Goal: Complete application form

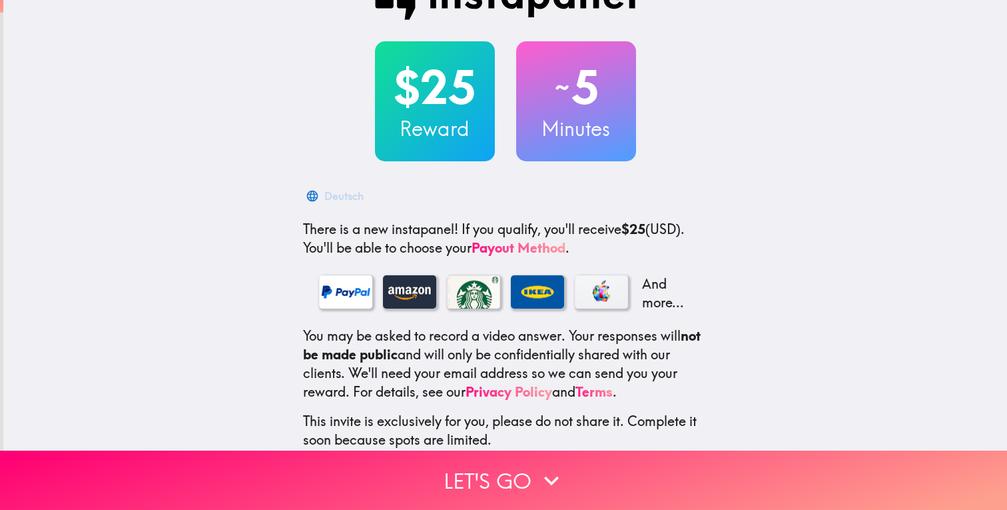
scroll to position [55, 0]
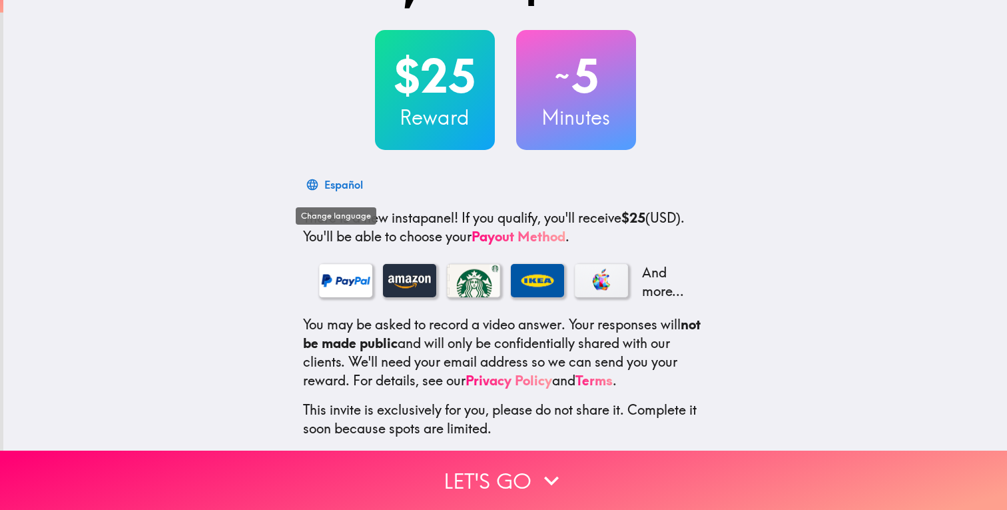
click at [339, 188] on div "Español" at bounding box center [343, 184] width 39 height 19
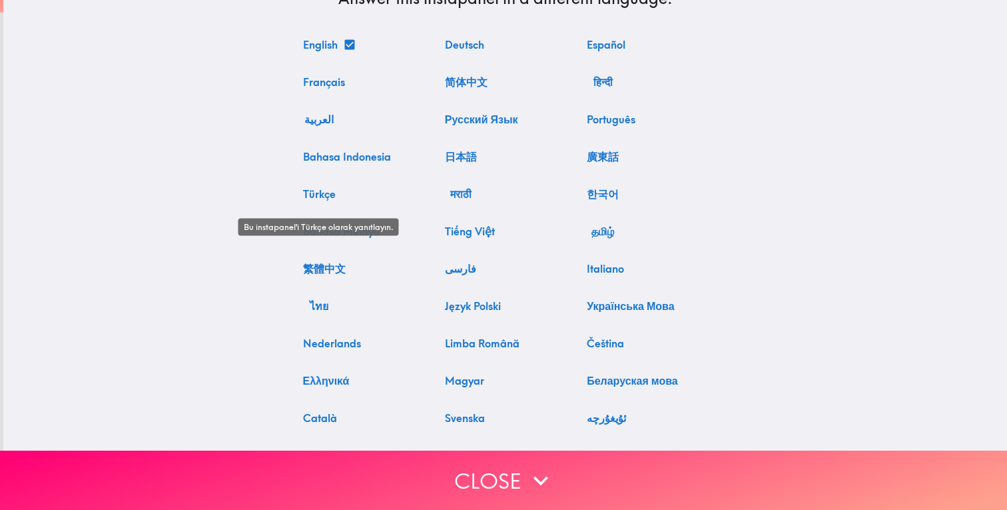
scroll to position [21, 0]
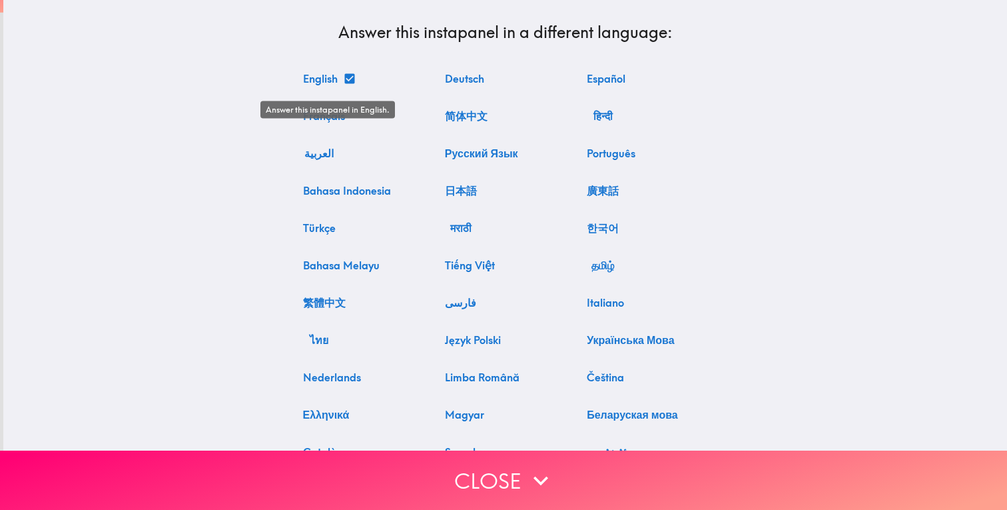
click at [330, 78] on button "English" at bounding box center [328, 78] width 61 height 27
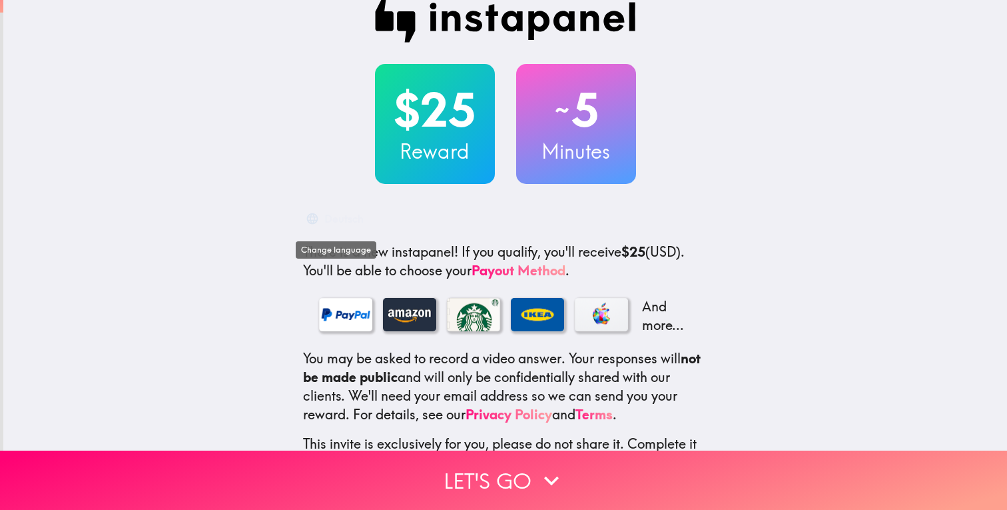
click at [337, 216] on div "Deutsch" at bounding box center [343, 218] width 39 height 19
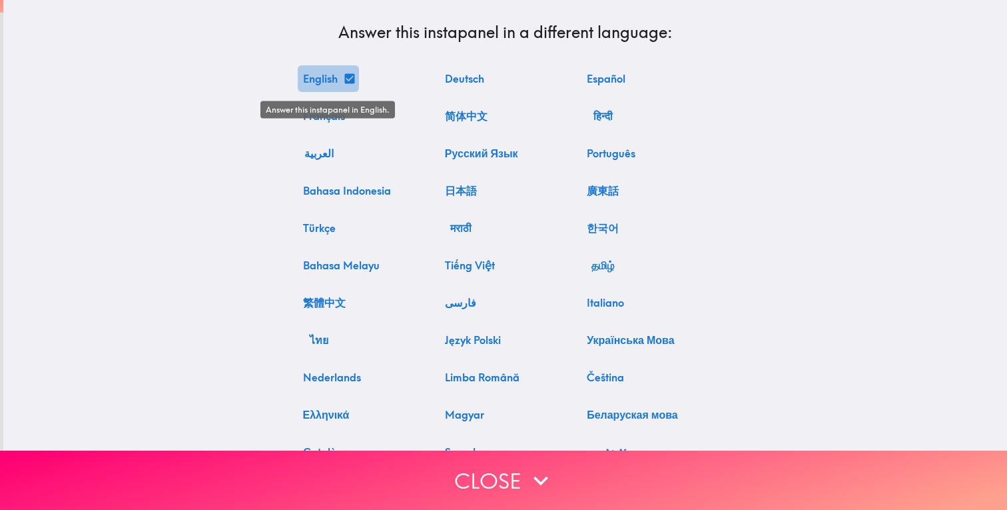
click at [350, 77] on icon "Answer this instapanel in English." at bounding box center [349, 78] width 10 height 10
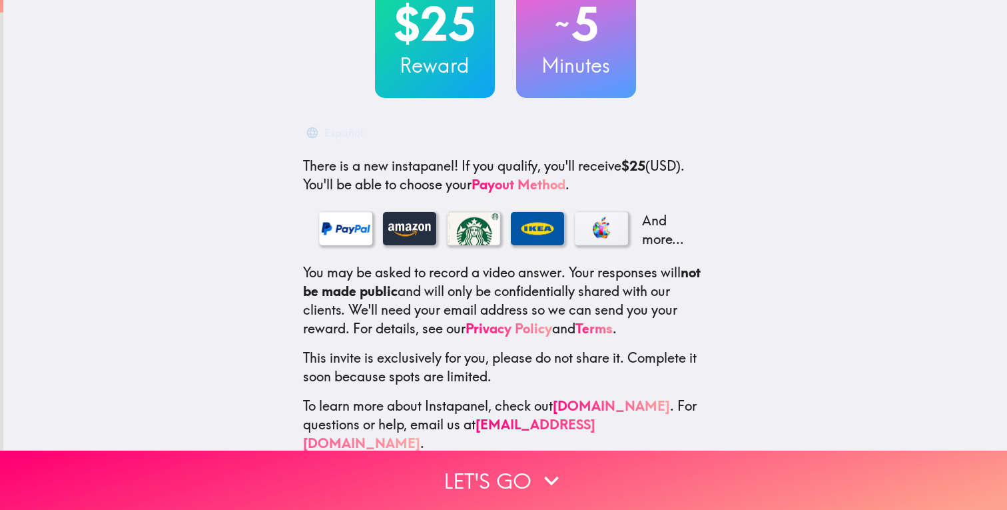
scroll to position [112, 0]
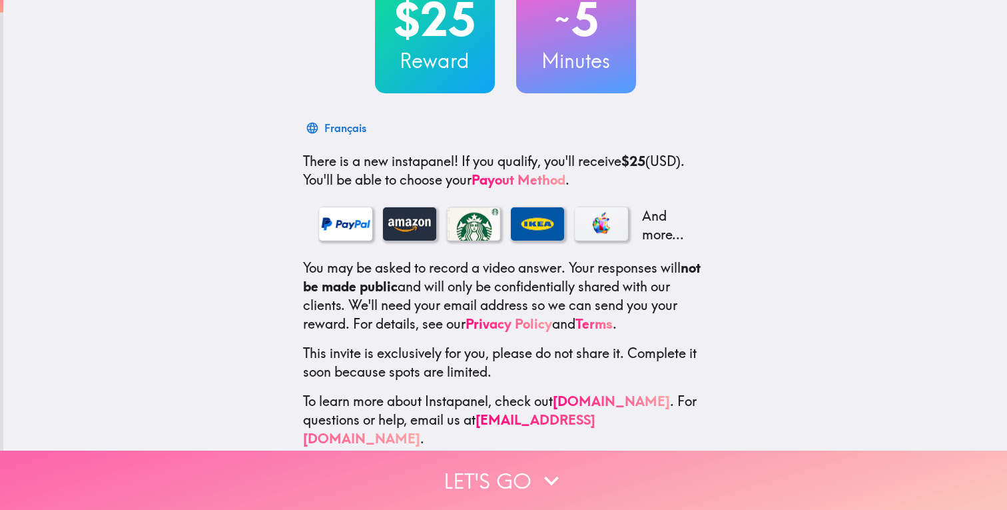
click at [469, 476] on button "Let's go" at bounding box center [503, 479] width 1007 height 59
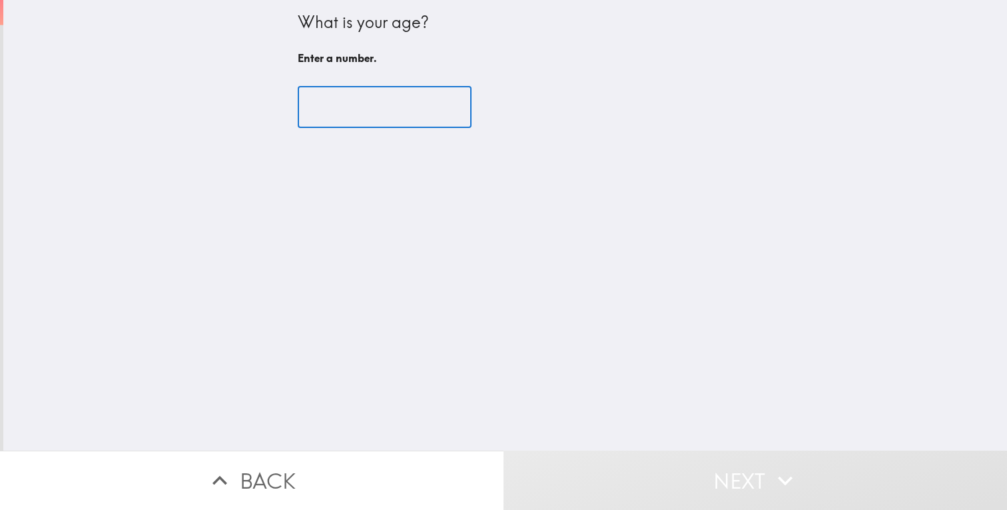
click at [386, 102] on input "number" at bounding box center [385, 107] width 174 height 41
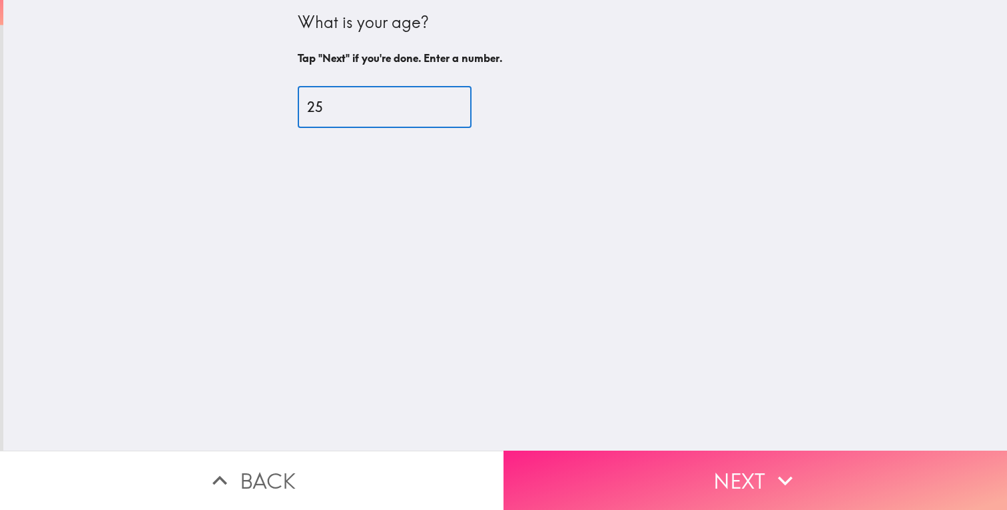
type input "25"
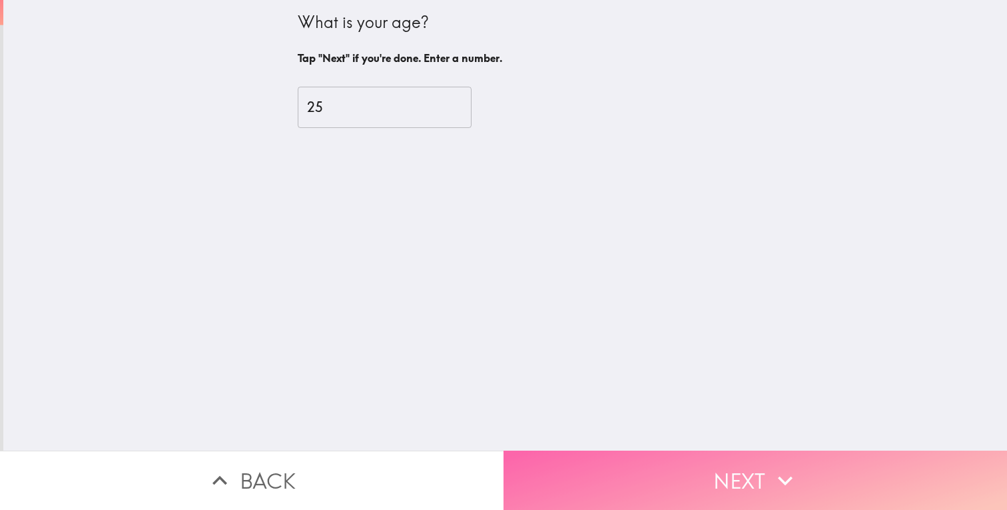
click at [639, 473] on button "Next" at bounding box center [756, 479] width 504 height 59
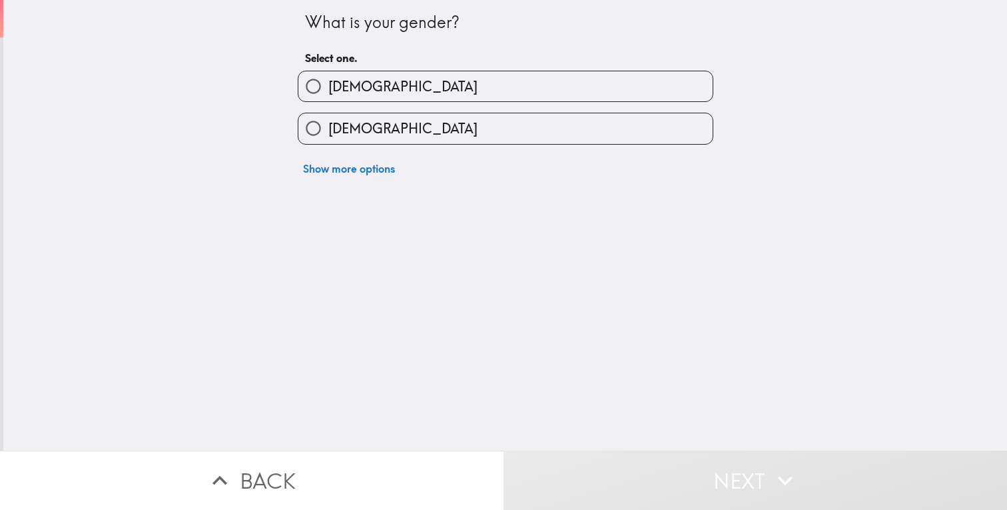
click at [416, 95] on label "[DEMOGRAPHIC_DATA]" at bounding box center [505, 86] width 414 height 30
click at [328, 95] on input "[DEMOGRAPHIC_DATA]" at bounding box center [313, 86] width 30 height 30
radio input "true"
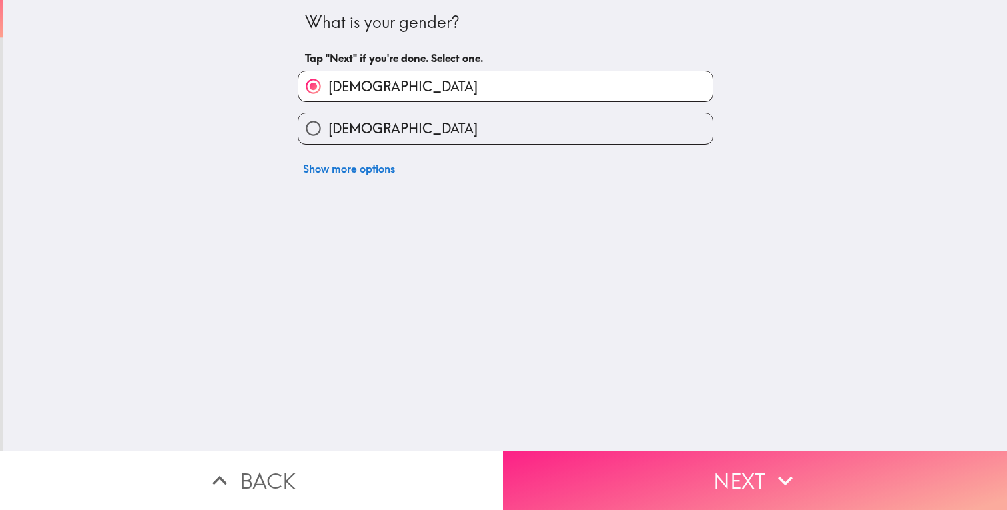
click at [650, 460] on button "Next" at bounding box center [756, 479] width 504 height 59
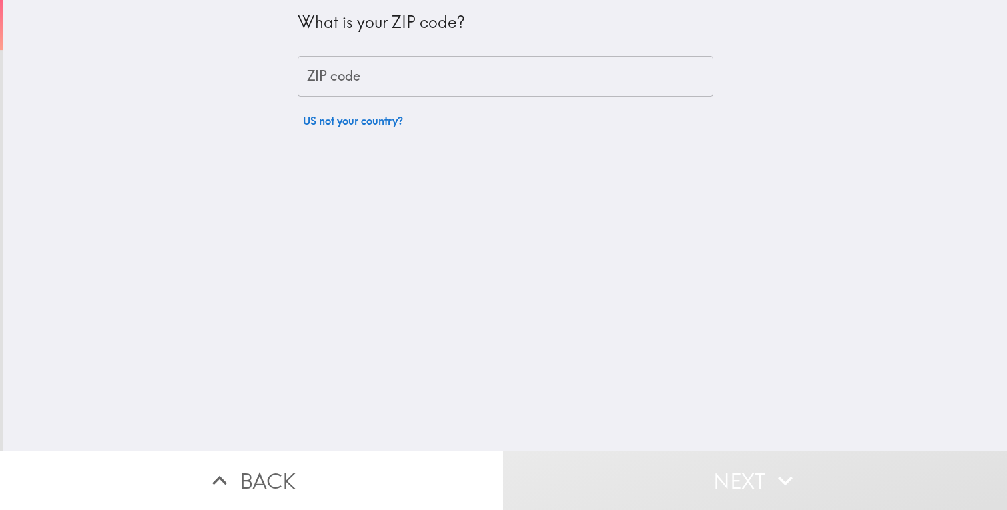
click at [434, 84] on input "ZIP code" at bounding box center [506, 76] width 416 height 41
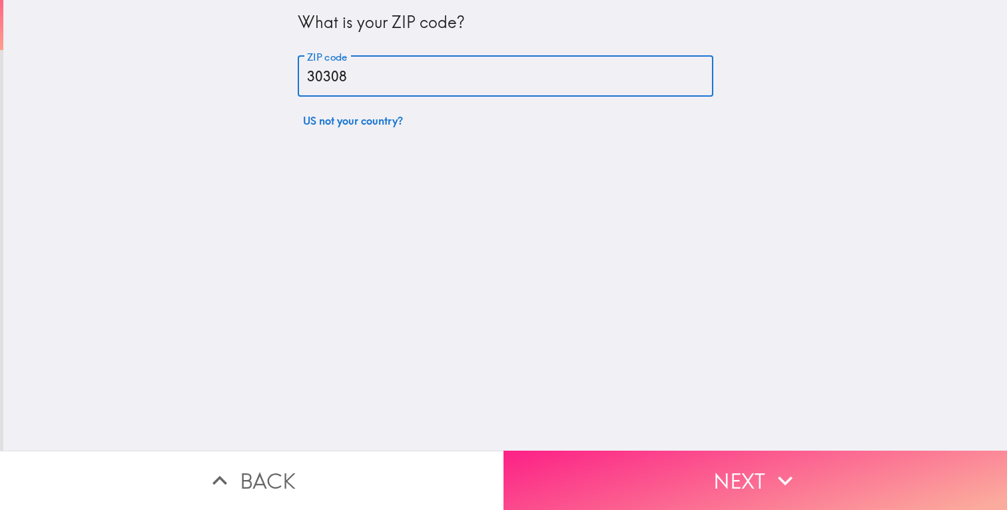
type input "30308"
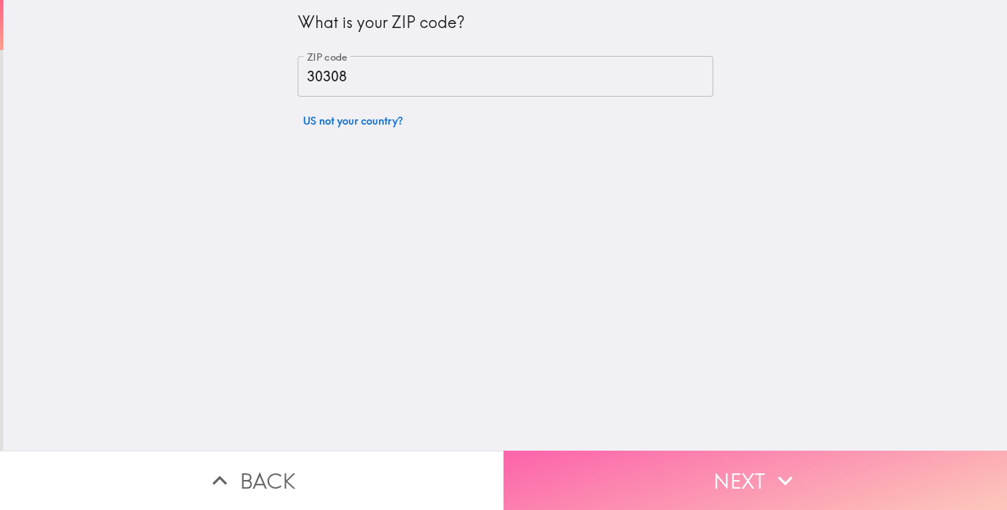
click at [601, 470] on button "Next" at bounding box center [756, 479] width 504 height 59
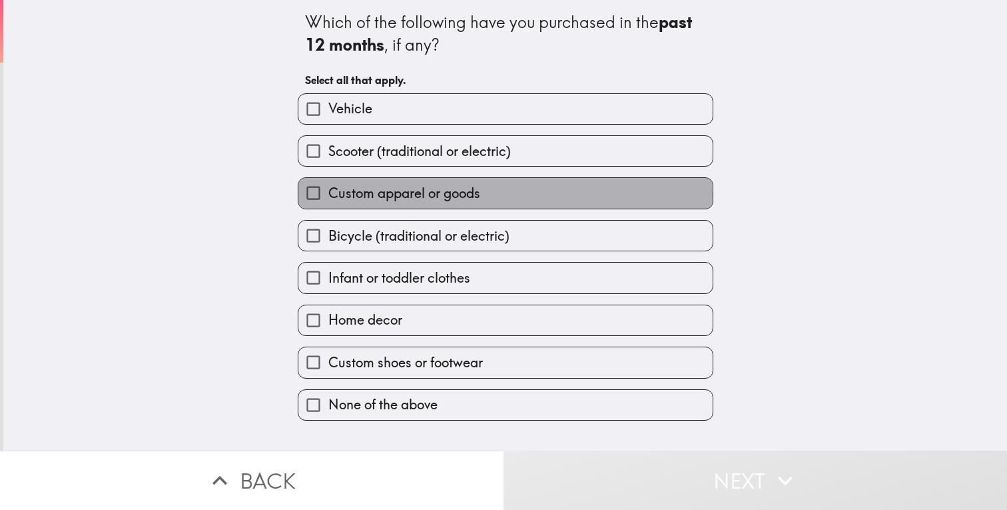
click at [364, 198] on span "Custom apparel or goods" at bounding box center [404, 193] width 152 height 19
click at [328, 198] on input "Custom apparel or goods" at bounding box center [313, 193] width 30 height 30
checkbox input "true"
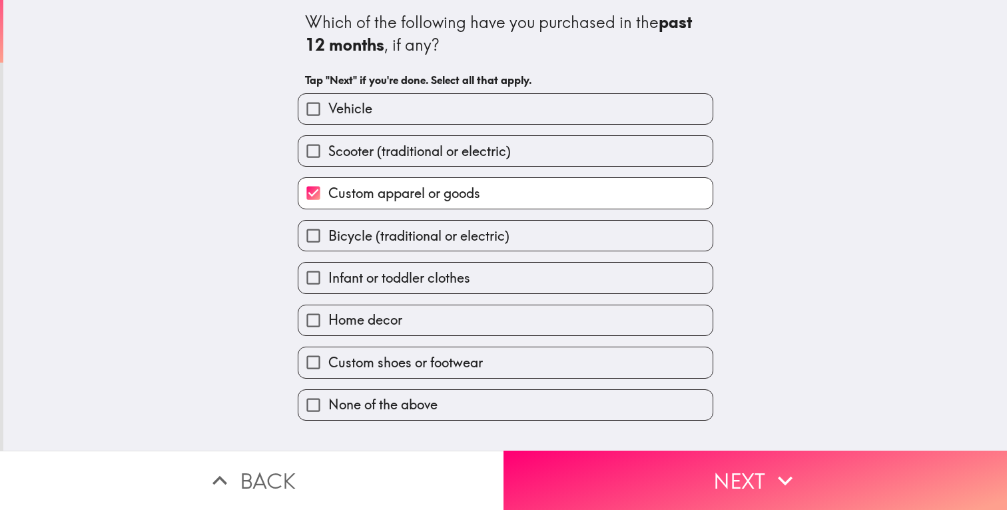
click at [372, 344] on div "Custom shoes or footwear" at bounding box center [500, 357] width 426 height 42
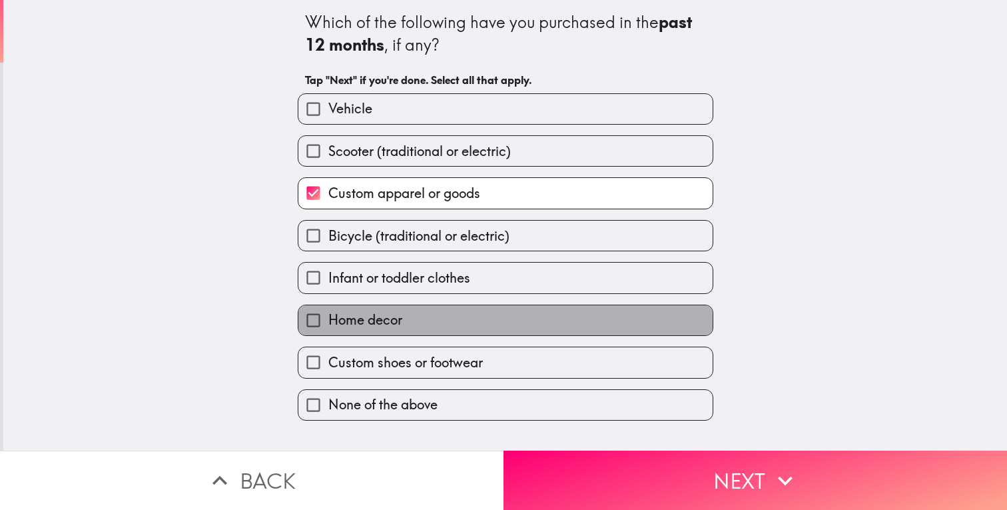
click at [372, 328] on span "Home decor" at bounding box center [365, 319] width 74 height 19
click at [328, 328] on input "Home decor" at bounding box center [313, 320] width 30 height 30
checkbox input "true"
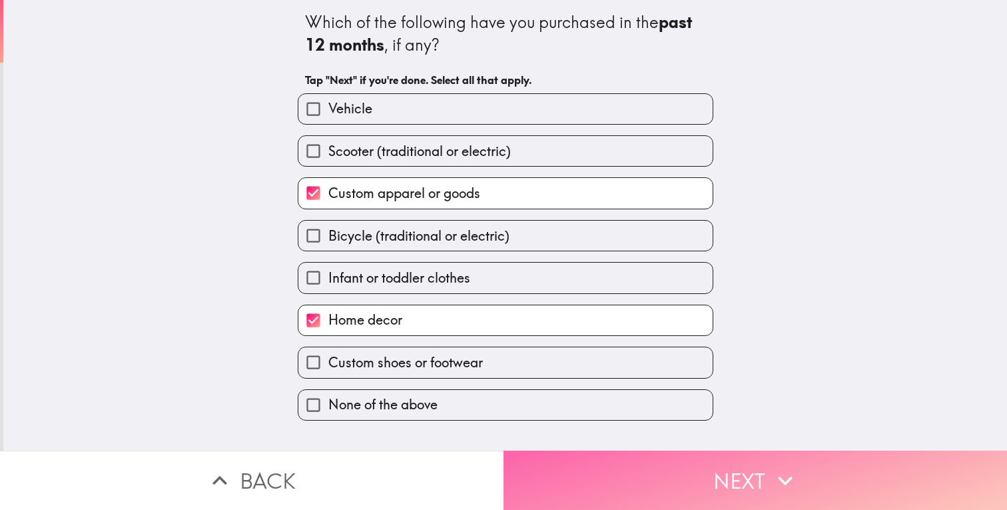
click at [561, 462] on button "Next" at bounding box center [756, 479] width 504 height 59
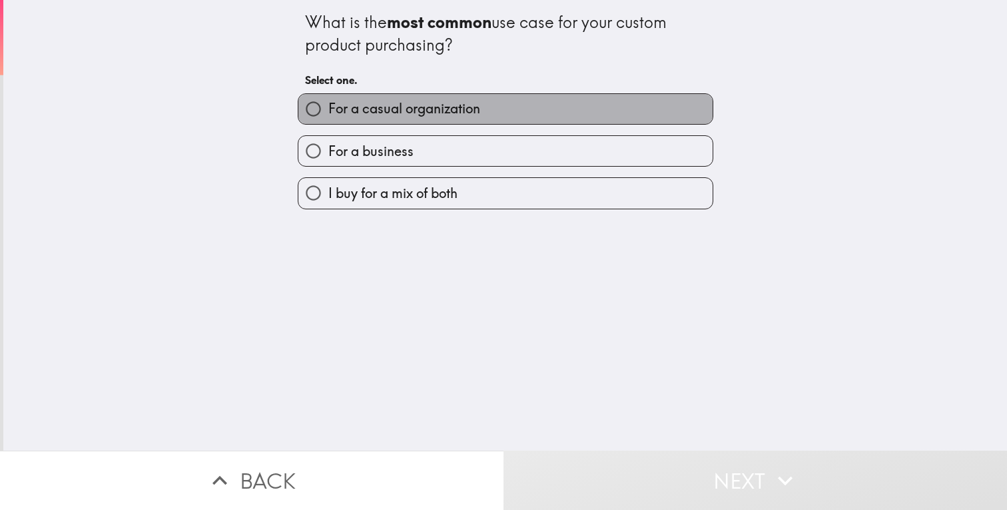
click at [456, 121] on label "For a casual organization" at bounding box center [505, 109] width 414 height 30
click at [328, 121] on input "For a casual organization" at bounding box center [313, 109] width 30 height 30
radio input "true"
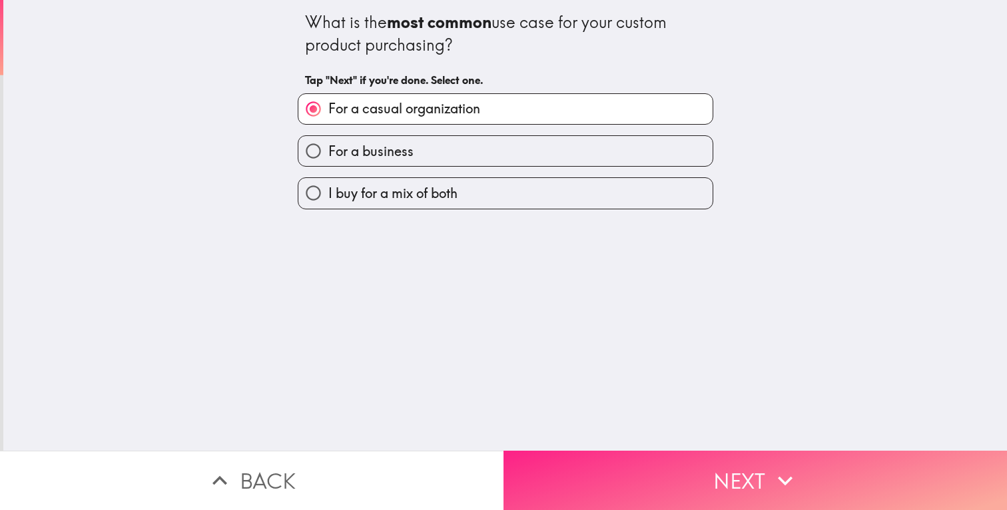
click at [628, 478] on button "Next" at bounding box center [756, 479] width 504 height 59
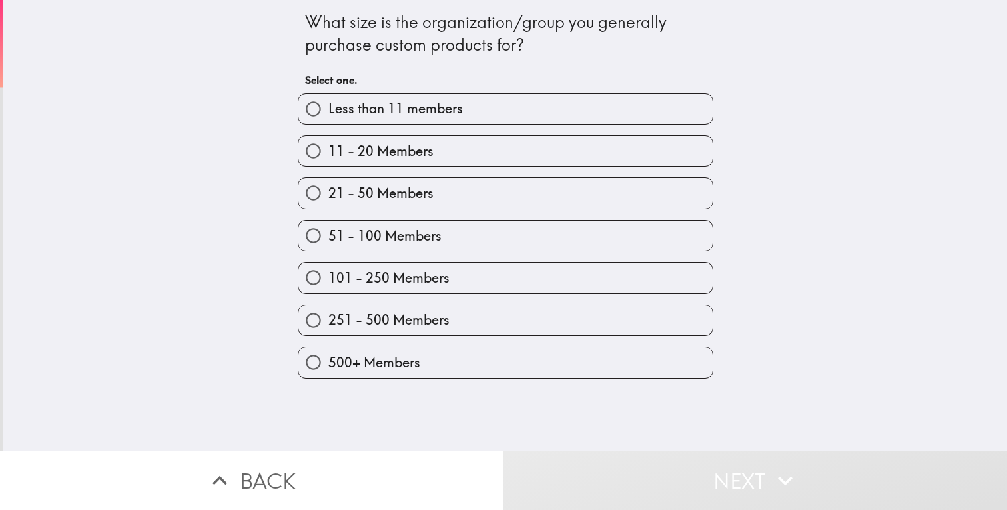
click at [488, 265] on div "101 - 250 Members" at bounding box center [506, 277] width 416 height 31
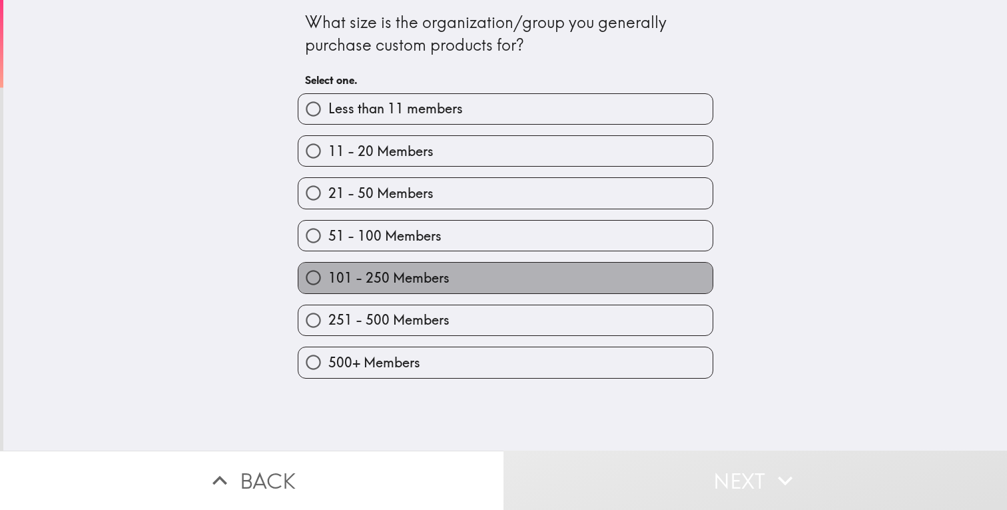
click at [488, 271] on label "101 - 250 Members" at bounding box center [505, 278] width 414 height 30
click at [328, 271] on input "101 - 250 Members" at bounding box center [313, 278] width 30 height 30
radio input "true"
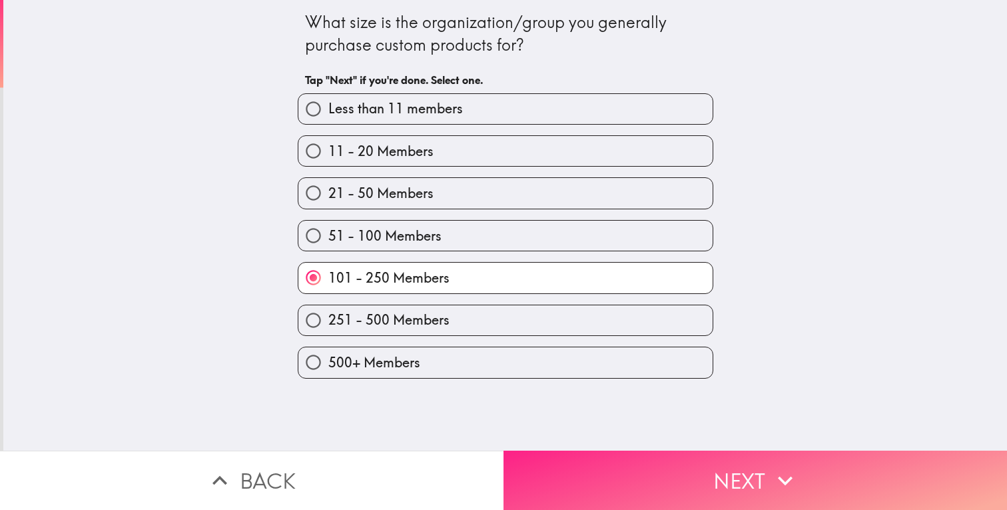
click at [543, 467] on button "Next" at bounding box center [756, 479] width 504 height 59
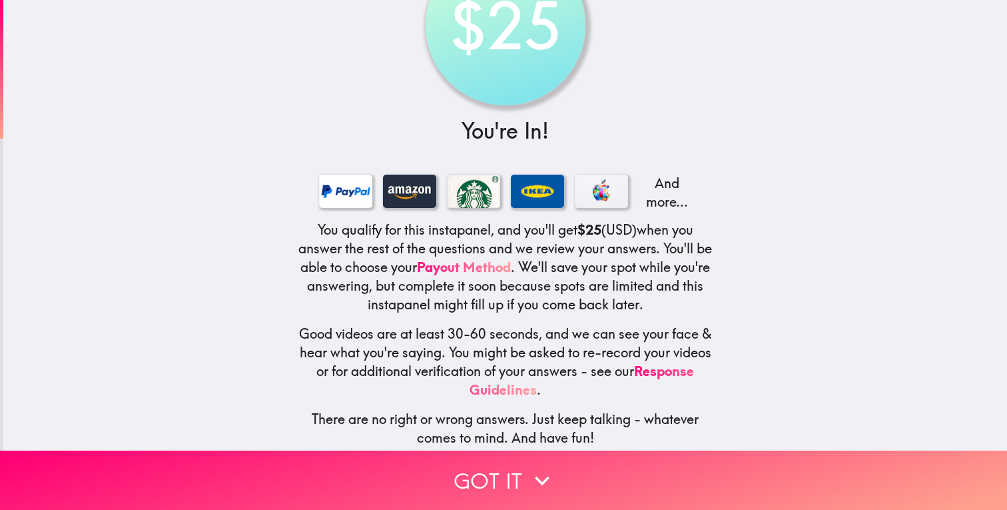
scroll to position [83, 0]
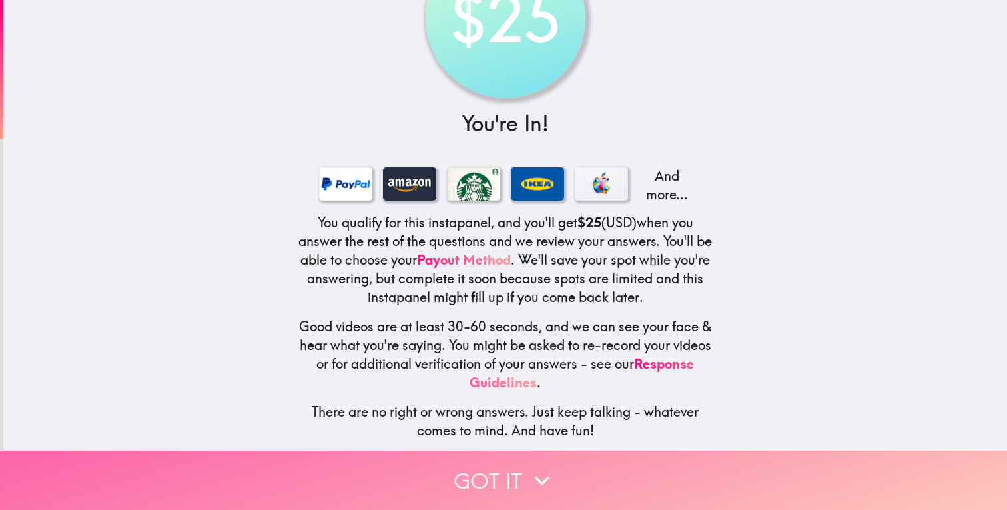
click at [416, 472] on button "Got it" at bounding box center [503, 479] width 1007 height 59
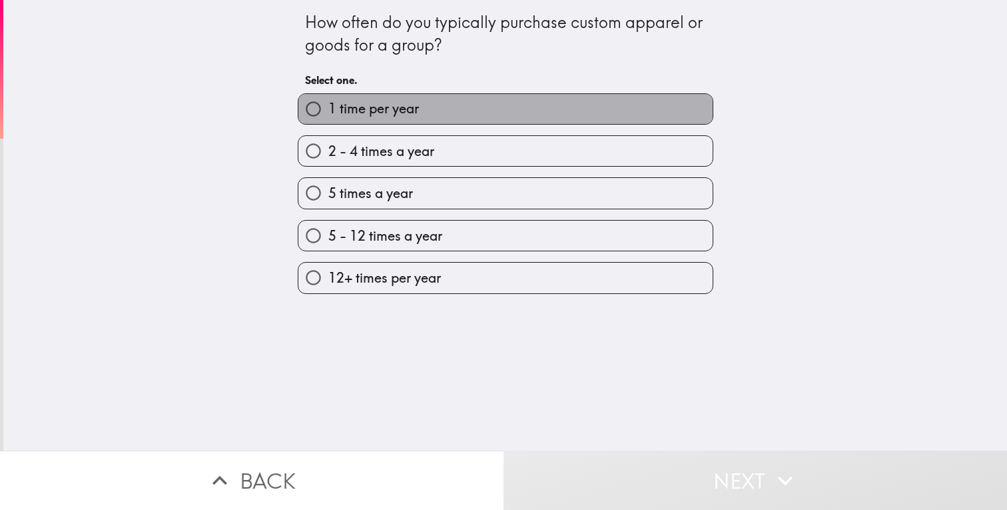
click at [410, 123] on label "1 time per year" at bounding box center [505, 109] width 414 height 30
click at [328, 123] on input "1 time per year" at bounding box center [313, 109] width 30 height 30
radio input "true"
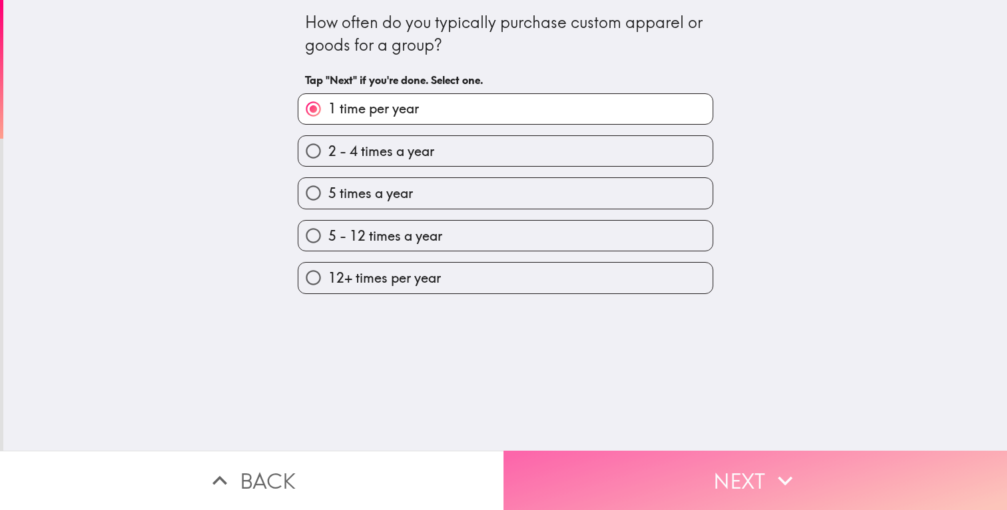
click at [627, 491] on button "Next" at bounding box center [756, 479] width 504 height 59
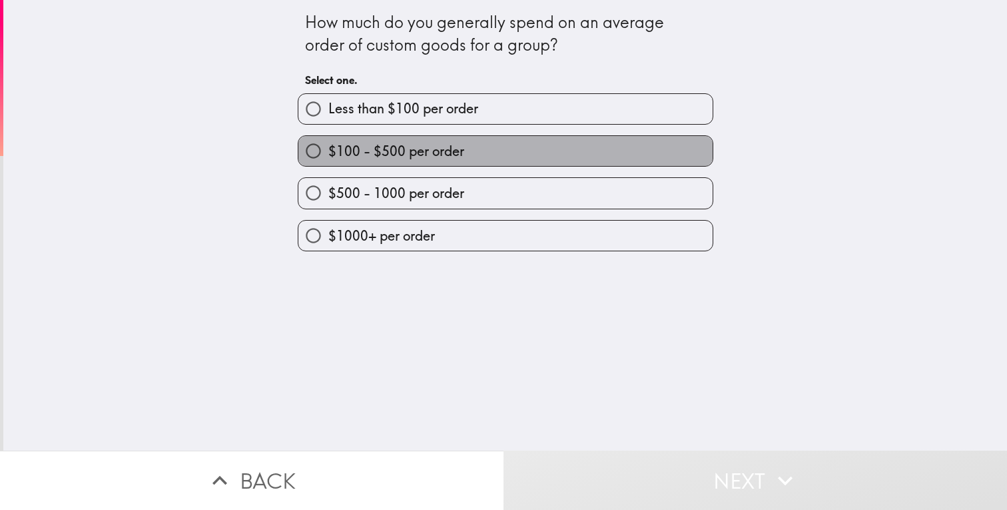
click at [517, 150] on label "$100 - $500 per order" at bounding box center [505, 151] width 414 height 30
click at [328, 150] on input "$100 - $500 per order" at bounding box center [313, 151] width 30 height 30
radio input "true"
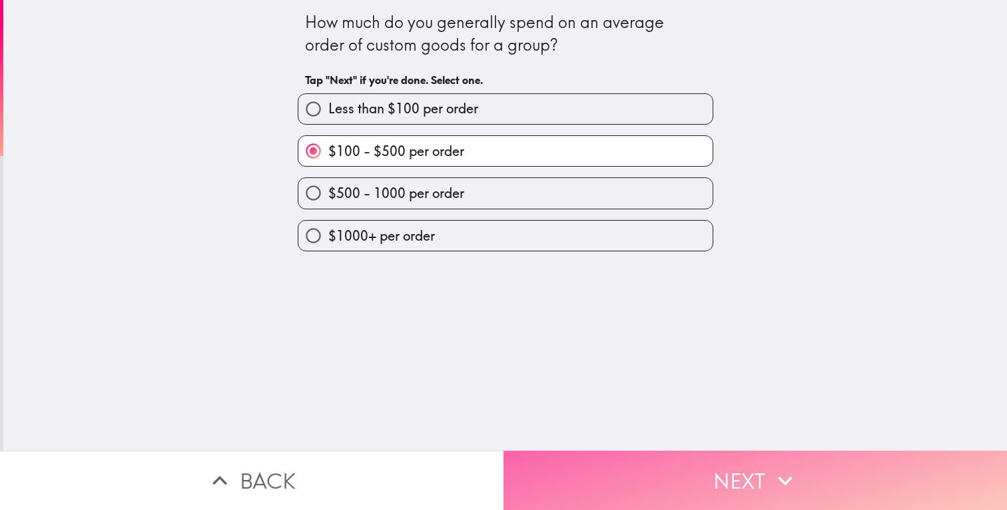
click at [629, 460] on button "Next" at bounding box center [756, 479] width 504 height 59
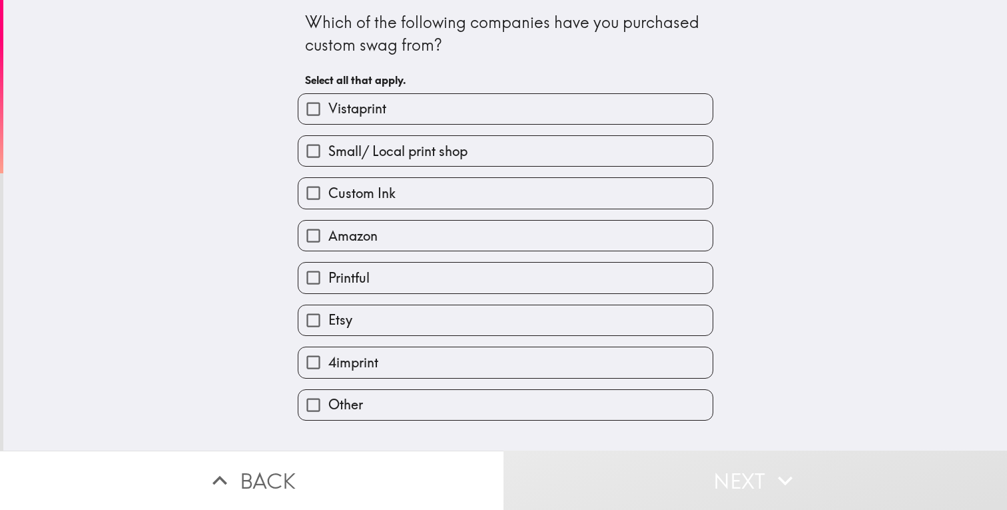
click at [482, 149] on label "Small/ Local print shop" at bounding box center [505, 151] width 414 height 30
click at [328, 149] on input "Small/ Local print shop" at bounding box center [313, 151] width 30 height 30
checkbox input "true"
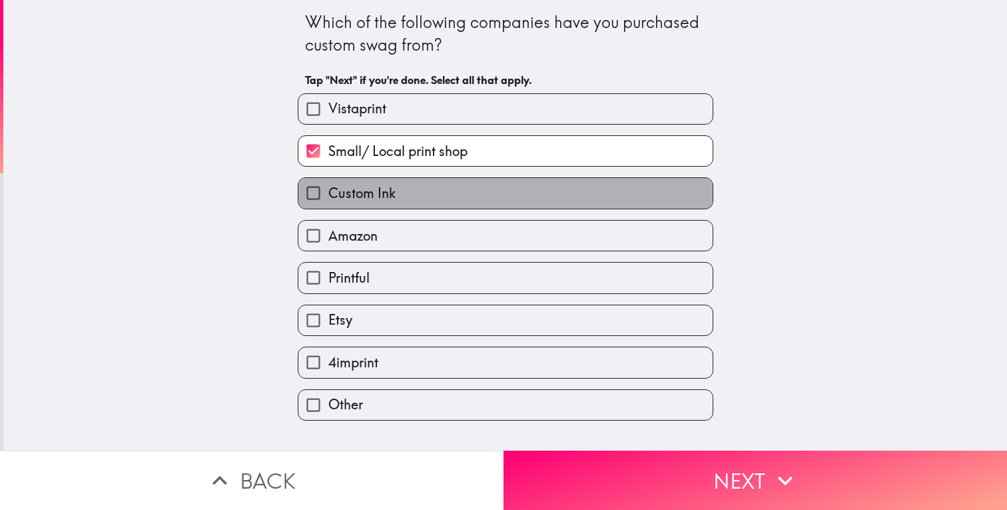
click at [478, 204] on label "Custom Ink" at bounding box center [505, 193] width 414 height 30
click at [328, 204] on input "Custom Ink" at bounding box center [313, 193] width 30 height 30
checkbox input "true"
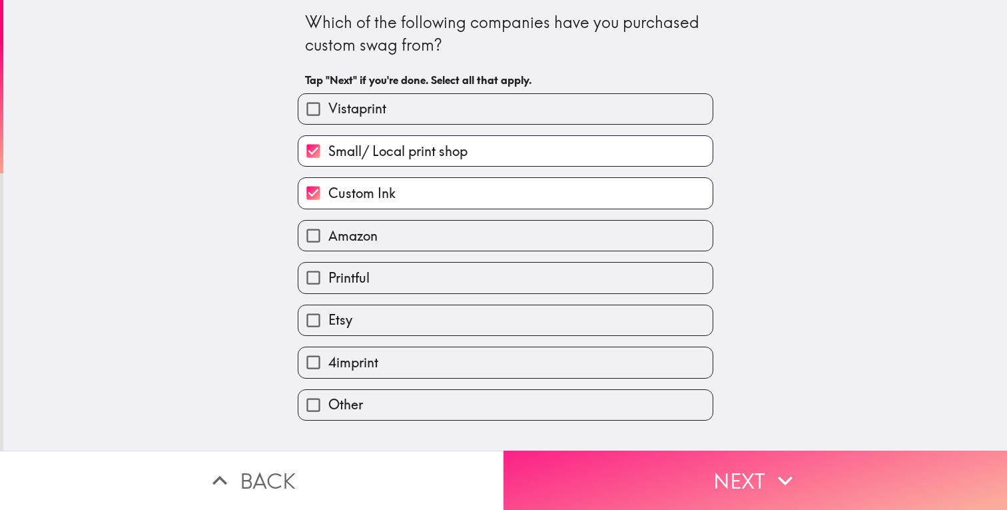
click at [560, 463] on button "Next" at bounding box center [756, 479] width 504 height 59
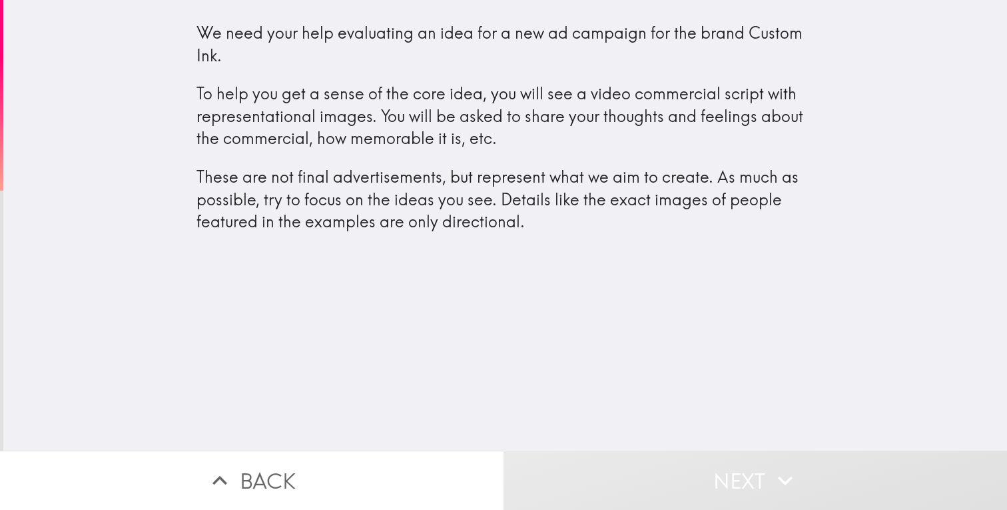
click at [608, 504] on button "Next" at bounding box center [756, 479] width 504 height 59
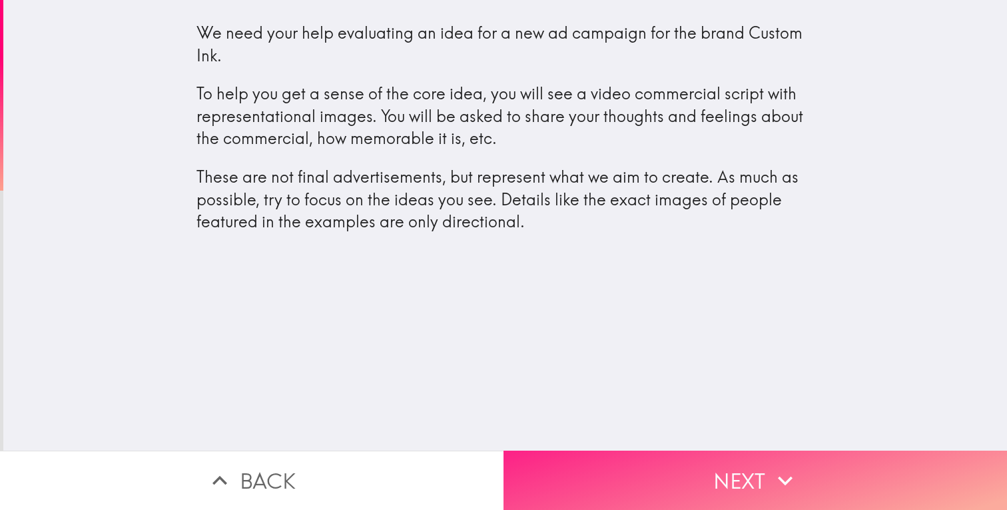
click at [614, 457] on button "Next" at bounding box center [756, 479] width 504 height 59
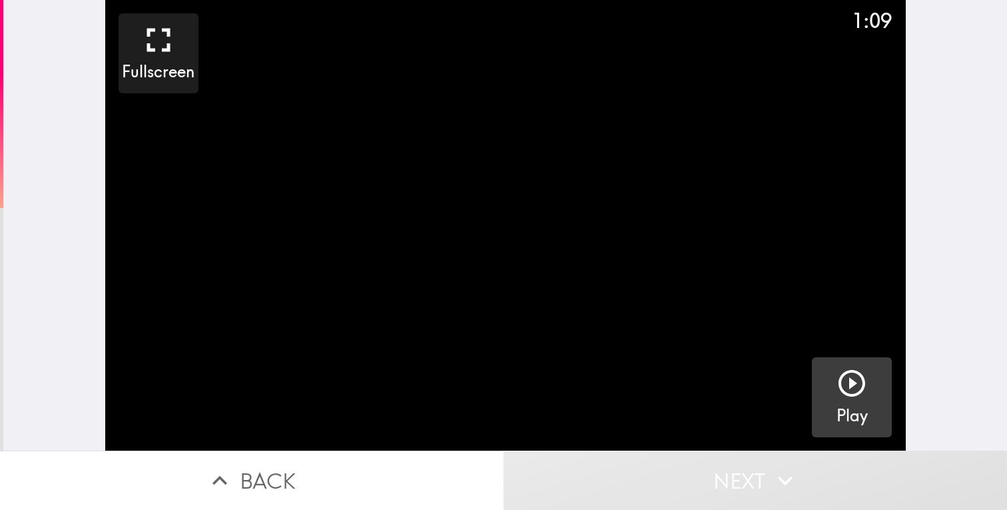
click at [840, 385] on icon "button" at bounding box center [852, 383] width 27 height 27
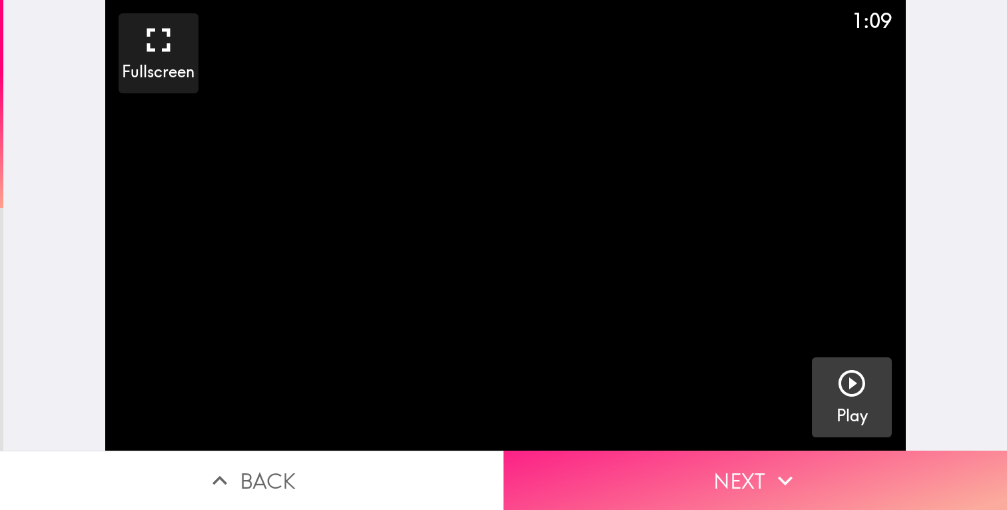
click at [786, 493] on icon "button" at bounding box center [785, 480] width 29 height 29
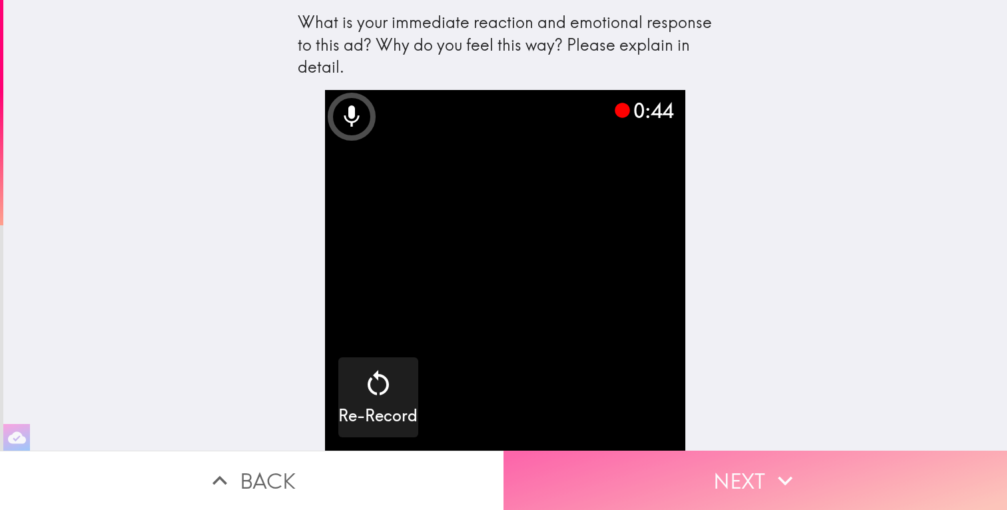
click at [606, 484] on button "Next" at bounding box center [756, 479] width 504 height 59
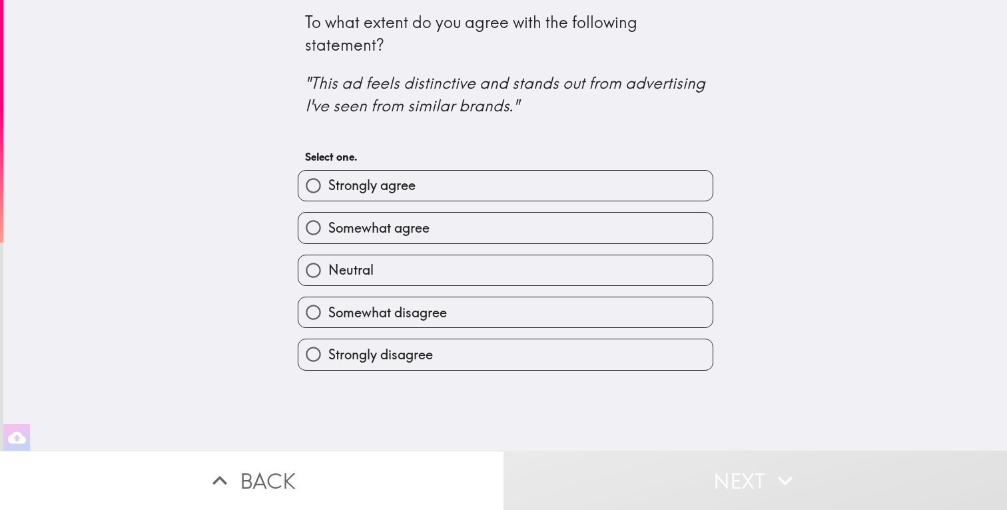
click at [489, 215] on label "Somewhat agree" at bounding box center [505, 228] width 414 height 30
click at [328, 215] on input "Somewhat agree" at bounding box center [313, 228] width 30 height 30
radio input "true"
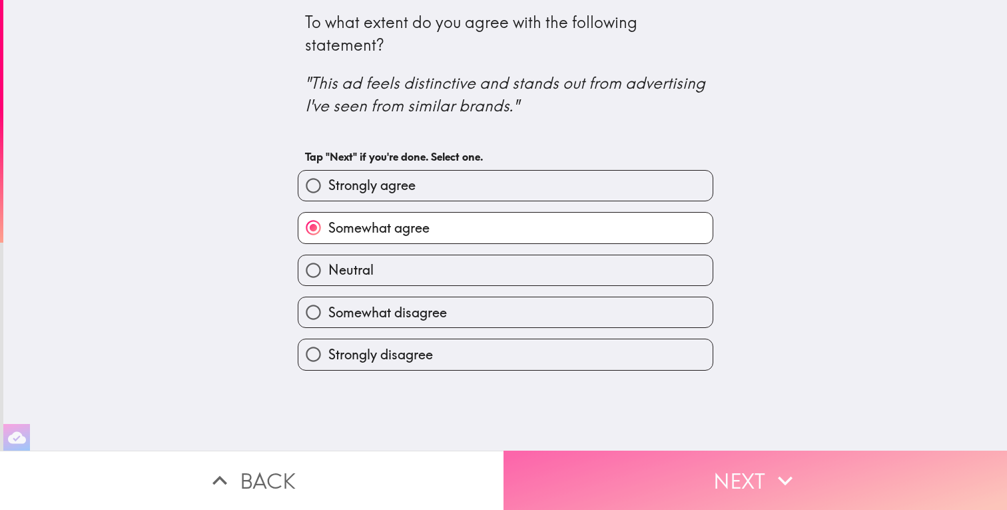
click at [604, 472] on button "Next" at bounding box center [756, 479] width 504 height 59
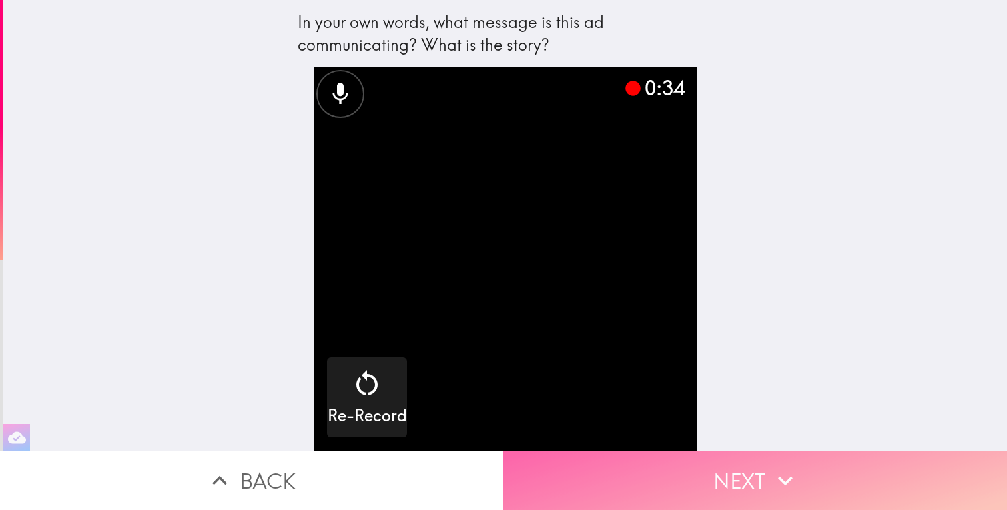
click at [678, 484] on button "Next" at bounding box center [756, 479] width 504 height 59
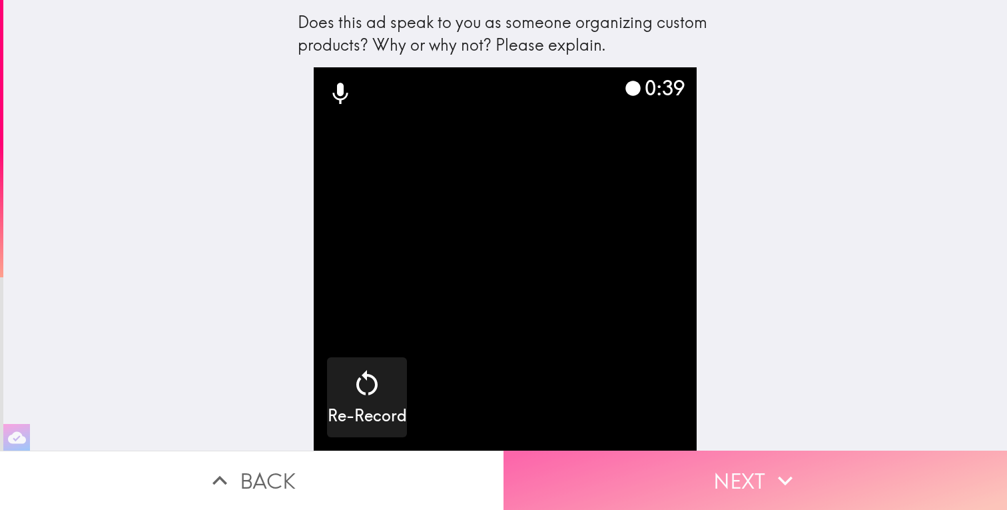
click at [705, 495] on button "Next" at bounding box center [756, 479] width 504 height 59
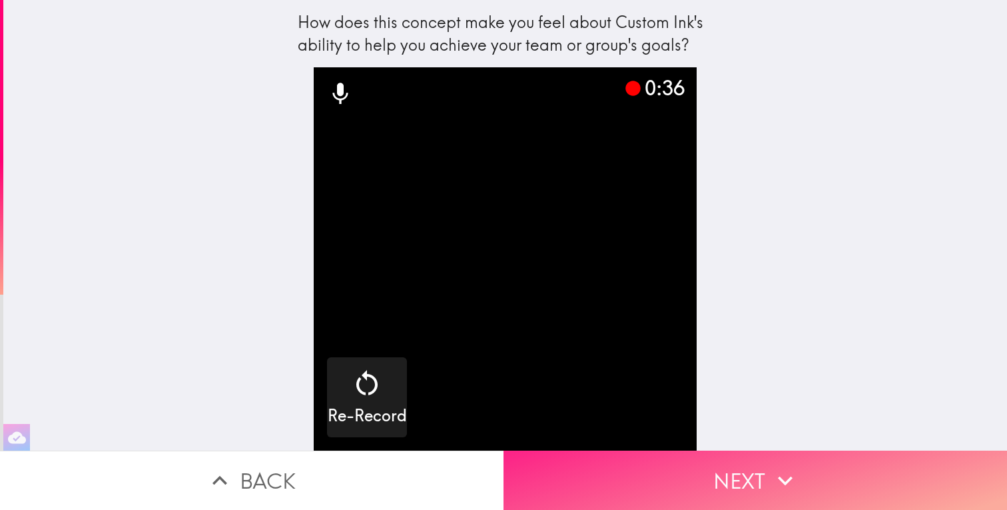
click at [750, 491] on button "Next" at bounding box center [756, 479] width 504 height 59
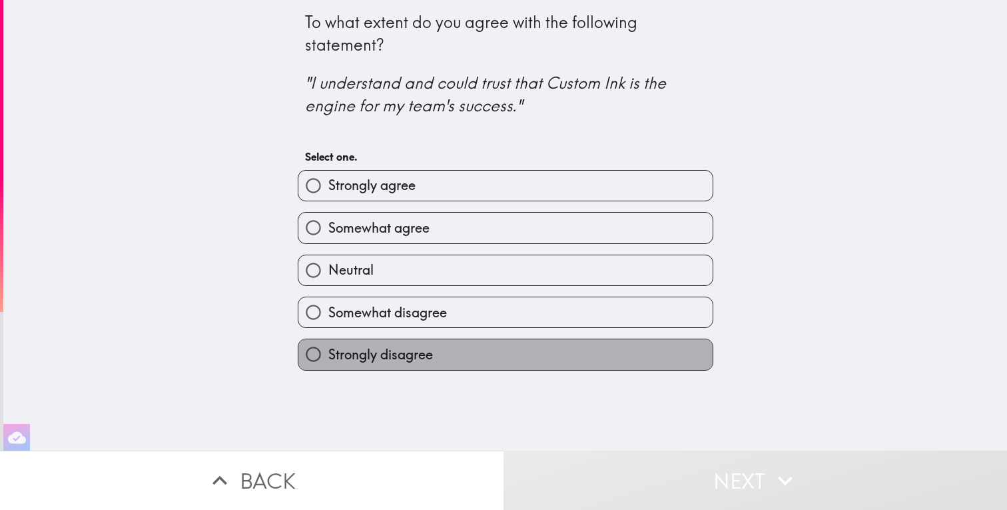
click at [555, 352] on label "Strongly disagree" at bounding box center [505, 354] width 414 height 30
click at [328, 352] on input "Strongly disagree" at bounding box center [313, 354] width 30 height 30
radio input "true"
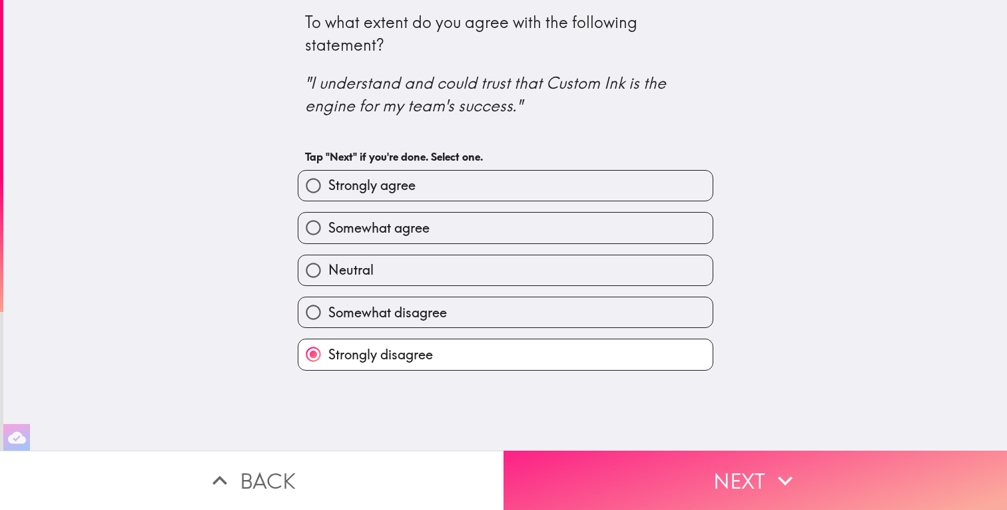
click at [622, 480] on button "Next" at bounding box center [756, 479] width 504 height 59
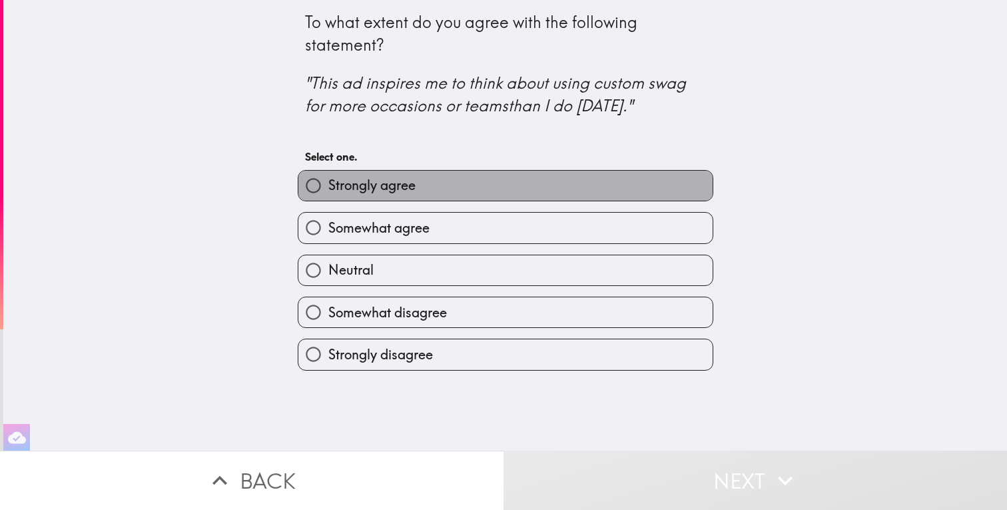
click at [562, 181] on label "Strongly agree" at bounding box center [505, 186] width 414 height 30
click at [328, 181] on input "Strongly agree" at bounding box center [313, 186] width 30 height 30
radio input "true"
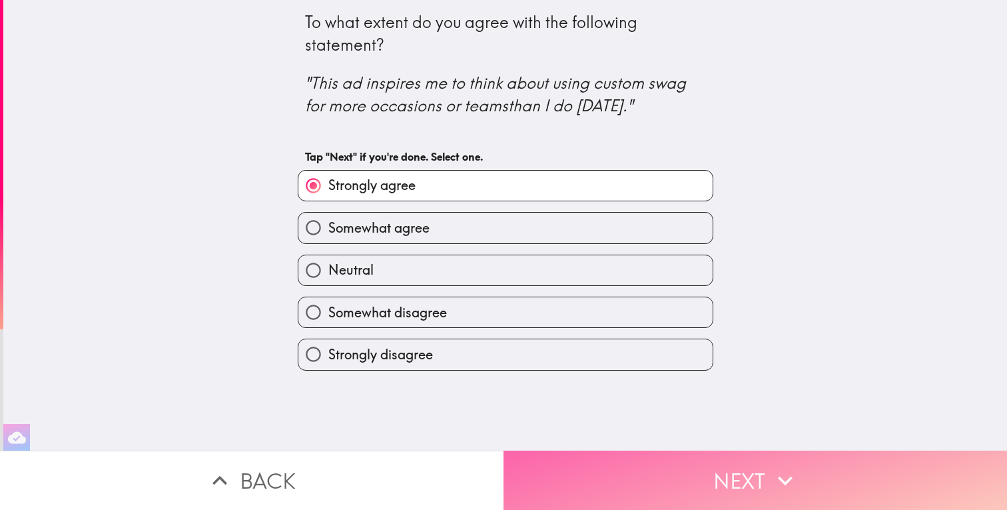
click at [676, 483] on button "Next" at bounding box center [756, 479] width 504 height 59
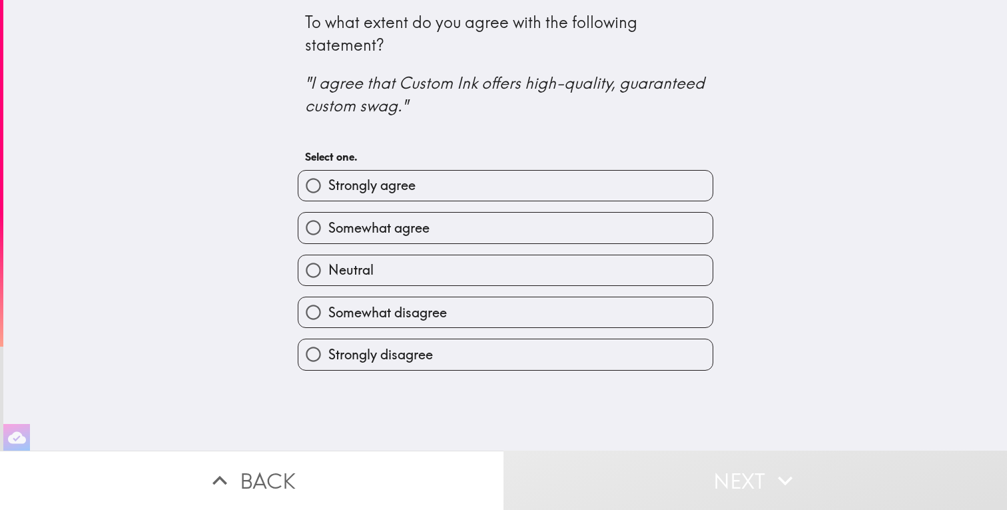
click at [572, 234] on label "Somewhat agree" at bounding box center [505, 228] width 414 height 30
click at [328, 234] on input "Somewhat agree" at bounding box center [313, 228] width 30 height 30
radio input "true"
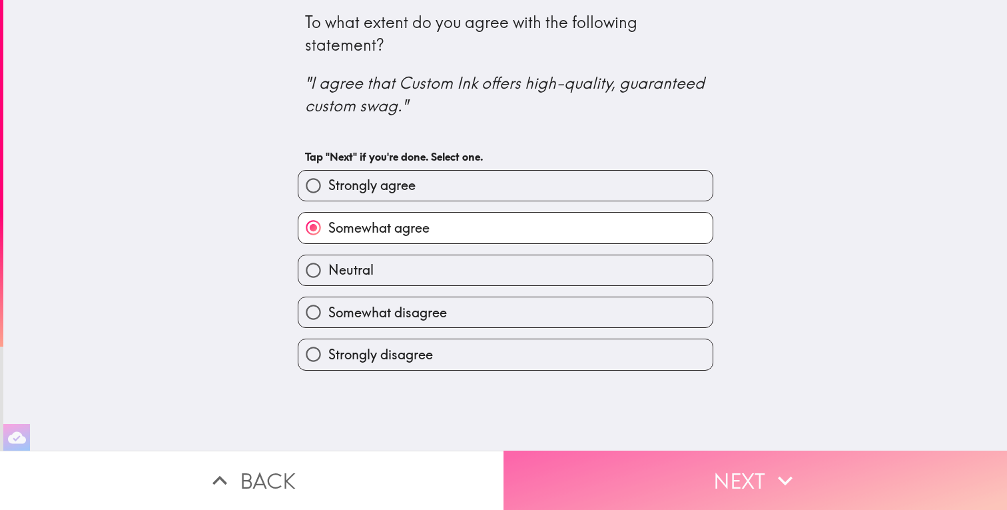
click at [624, 466] on button "Next" at bounding box center [756, 479] width 504 height 59
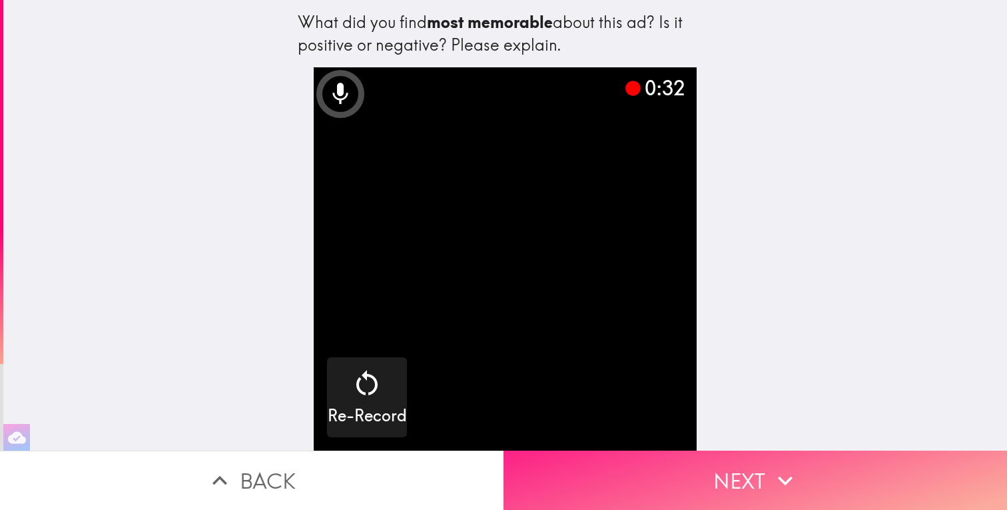
click at [730, 477] on button "Next" at bounding box center [756, 479] width 504 height 59
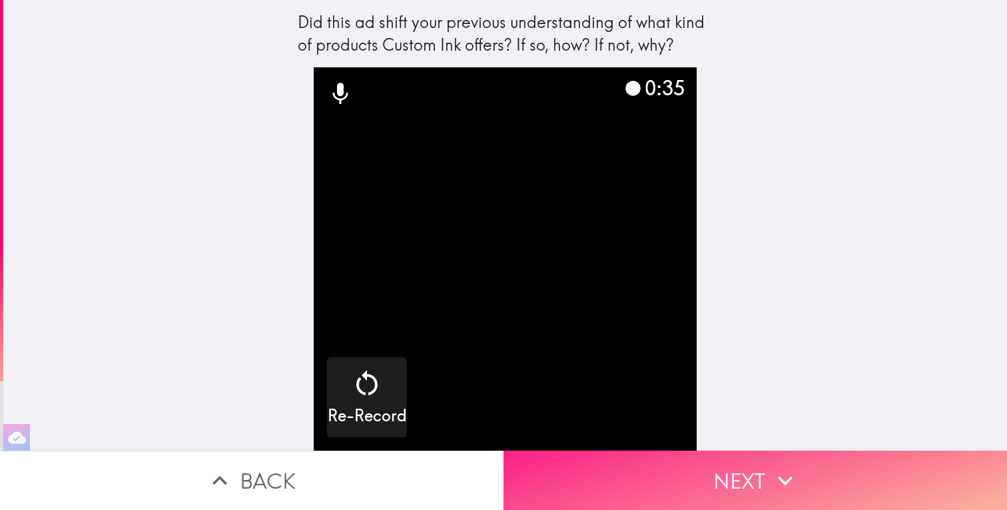
click at [726, 478] on button "Next" at bounding box center [756, 479] width 504 height 59
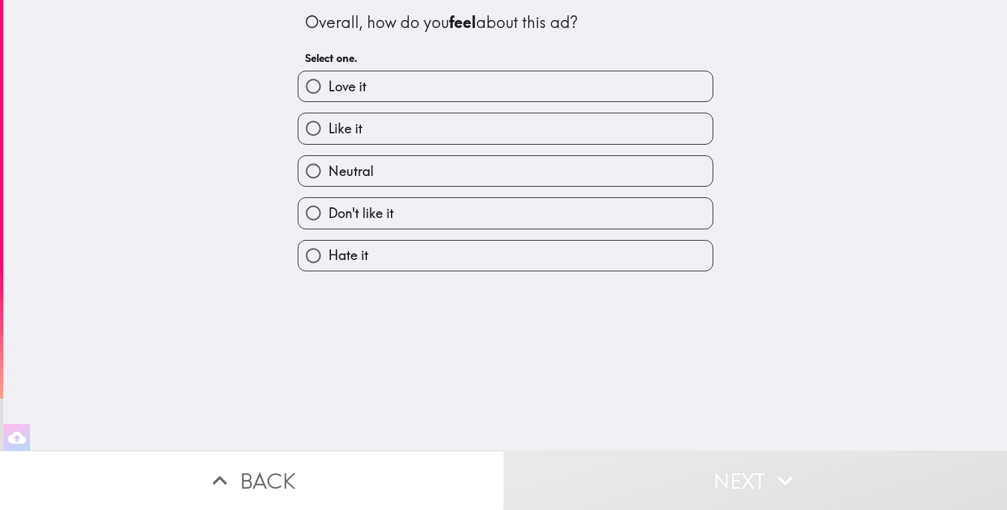
click at [513, 200] on label "Don't like it" at bounding box center [505, 213] width 414 height 30
click at [328, 200] on input "Don't like it" at bounding box center [313, 213] width 30 height 30
radio input "true"
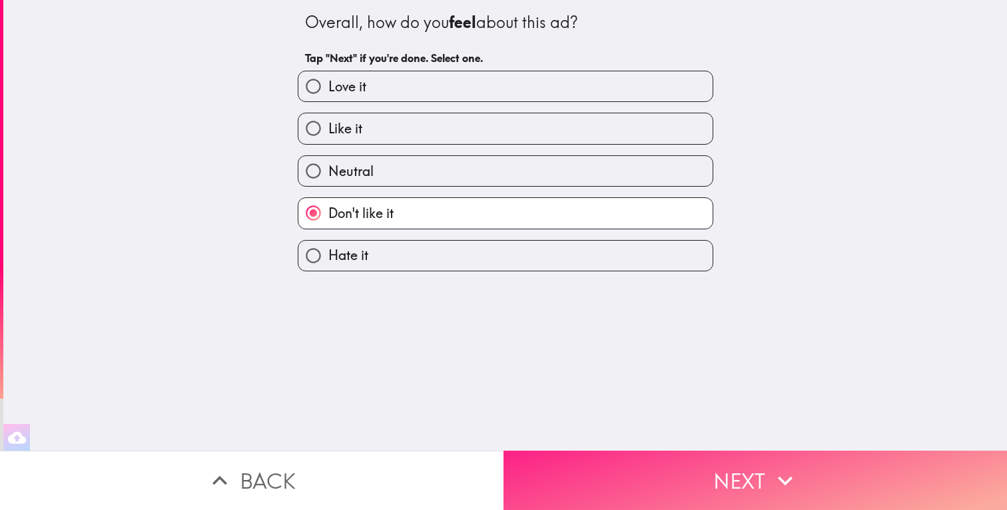
click at [670, 490] on button "Next" at bounding box center [756, 479] width 504 height 59
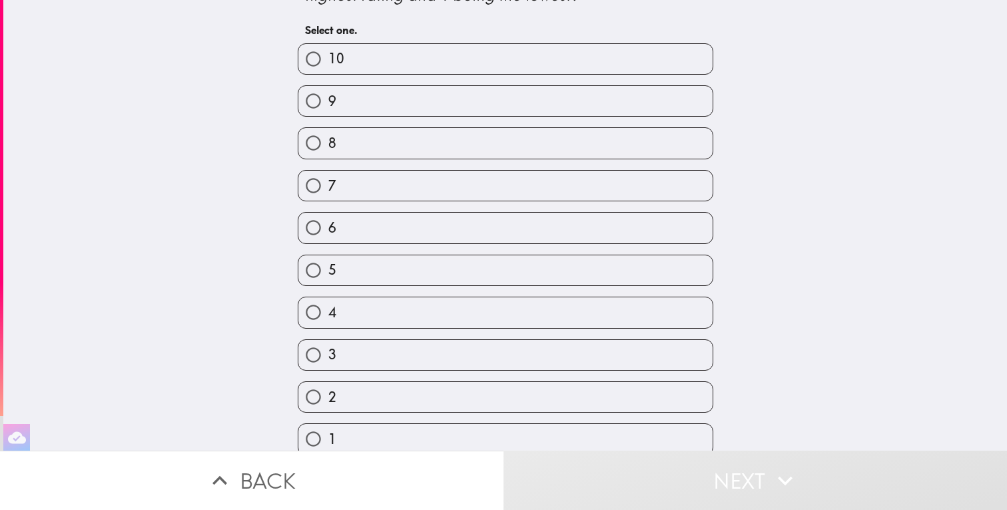
scroll to position [61, 0]
click at [618, 363] on div "3" at bounding box center [506, 349] width 416 height 31
click at [618, 384] on label "2" at bounding box center [505, 392] width 414 height 30
click at [328, 384] on input "2" at bounding box center [313, 392] width 30 height 30
radio input "true"
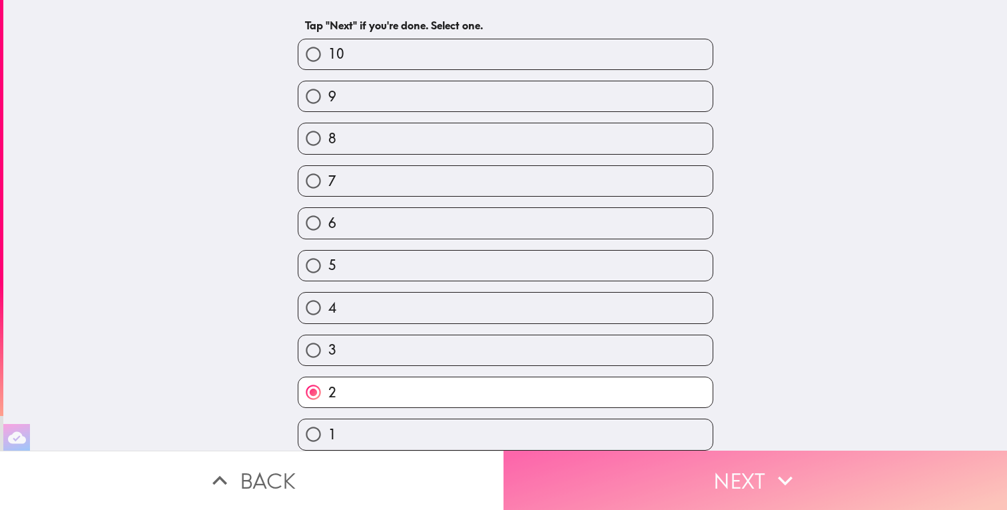
click at [662, 493] on button "Next" at bounding box center [756, 479] width 504 height 59
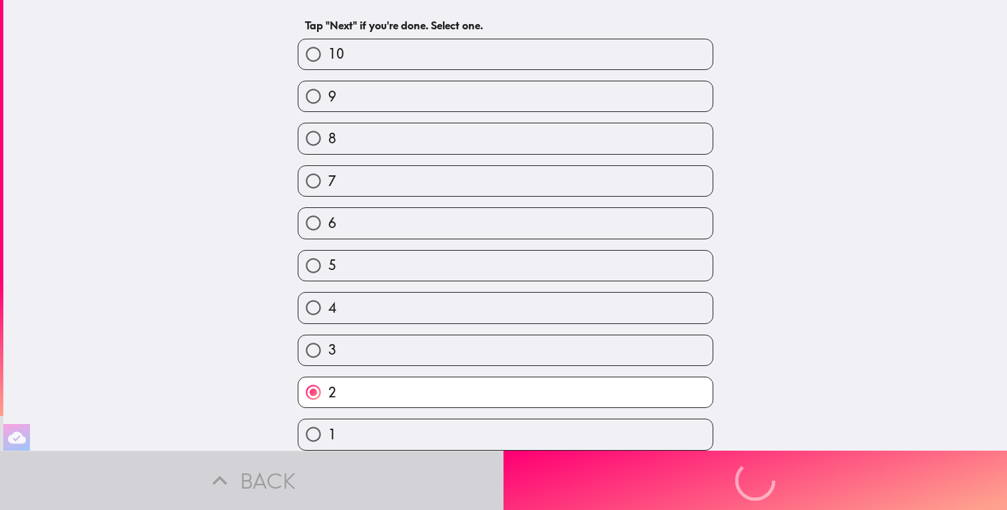
scroll to position [0, 0]
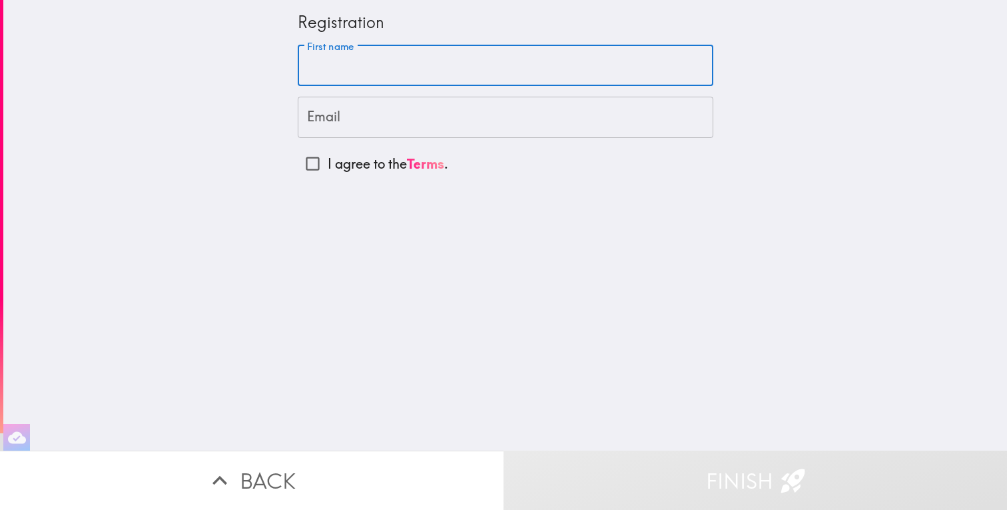
click at [502, 64] on input "First name" at bounding box center [506, 65] width 416 height 41
type input "[PERSON_NAME]"
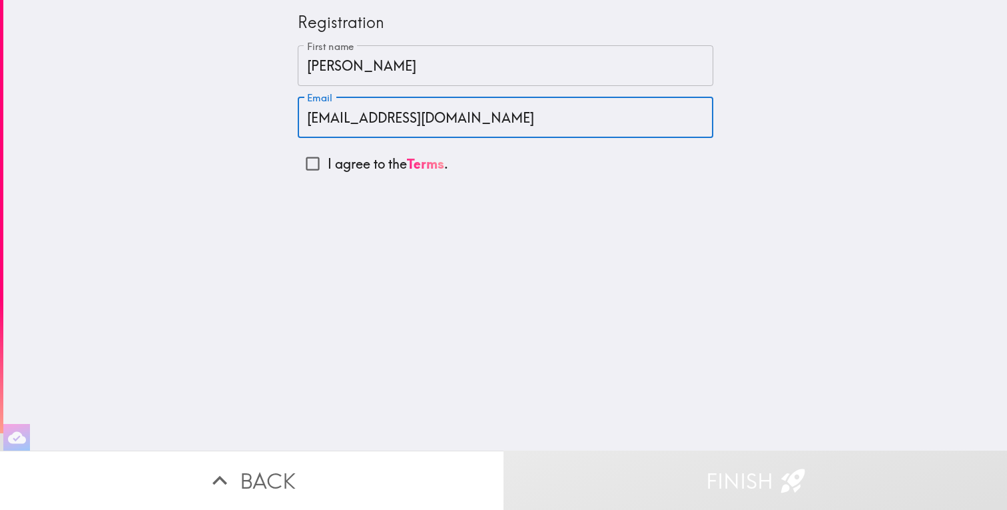
type input "[EMAIL_ADDRESS][DOMAIN_NAME]"
click at [309, 169] on input "I agree to the Terms ." at bounding box center [313, 164] width 30 height 30
checkbox input "true"
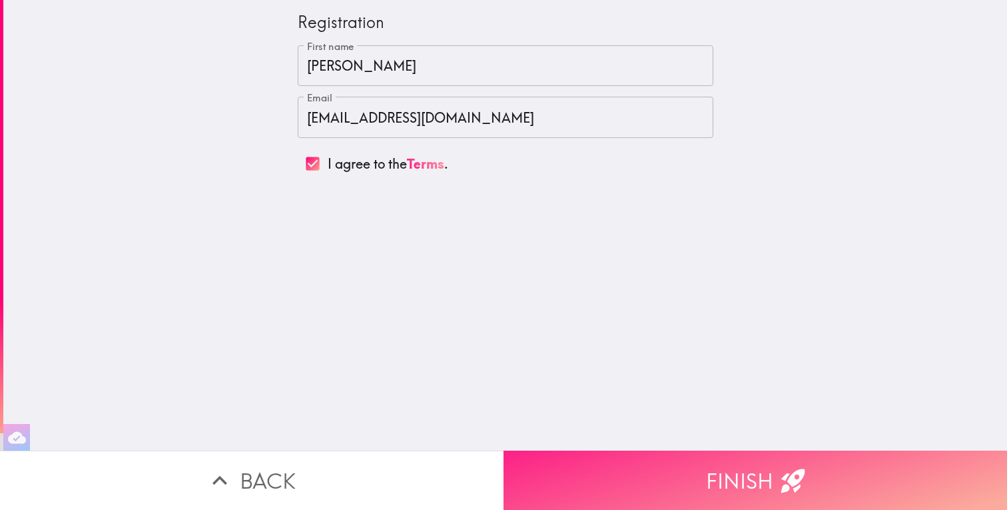
click at [671, 462] on button "Finish" at bounding box center [756, 479] width 504 height 59
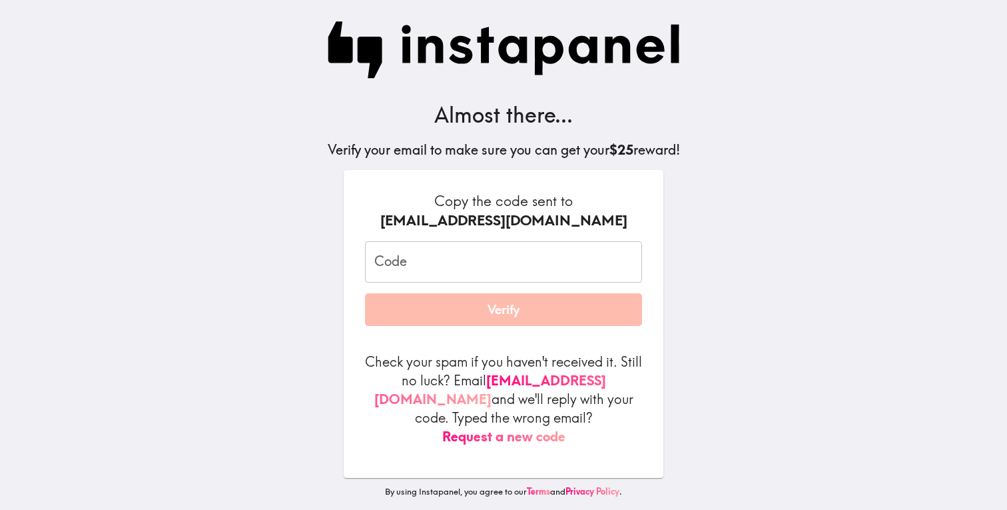
click at [394, 274] on input "Code" at bounding box center [503, 261] width 277 height 41
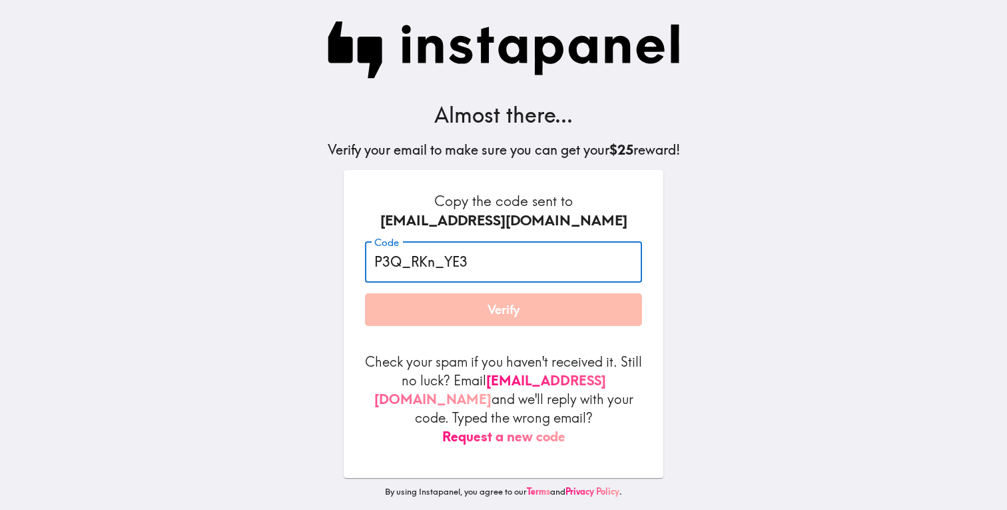
type input "P3Q_RKn_YE3"
click at [514, 261] on input "P3Q_RKn_YE3" at bounding box center [503, 261] width 277 height 41
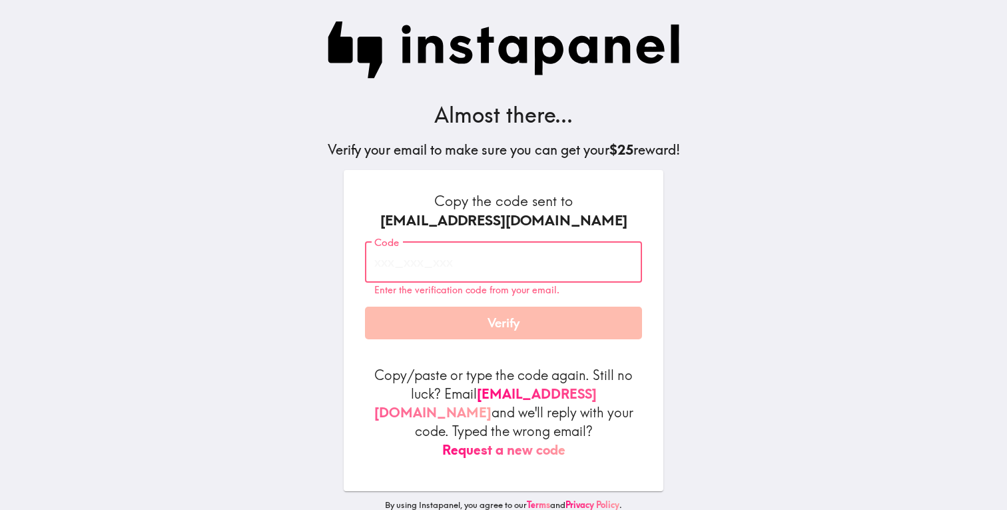
paste input "P3Q_RKn_YE3"
type input "P3Q_RKn_YE3"
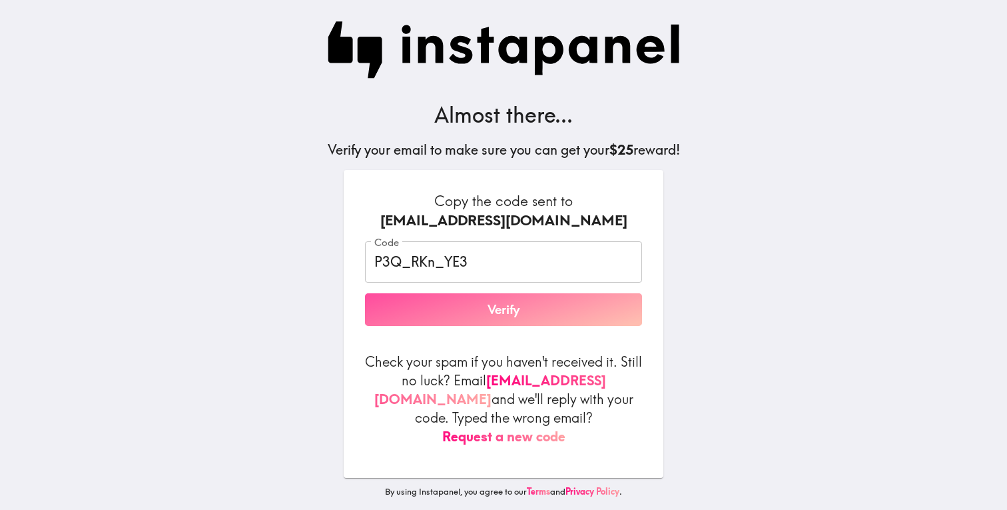
click at [535, 316] on button "Verify" at bounding box center [503, 309] width 277 height 33
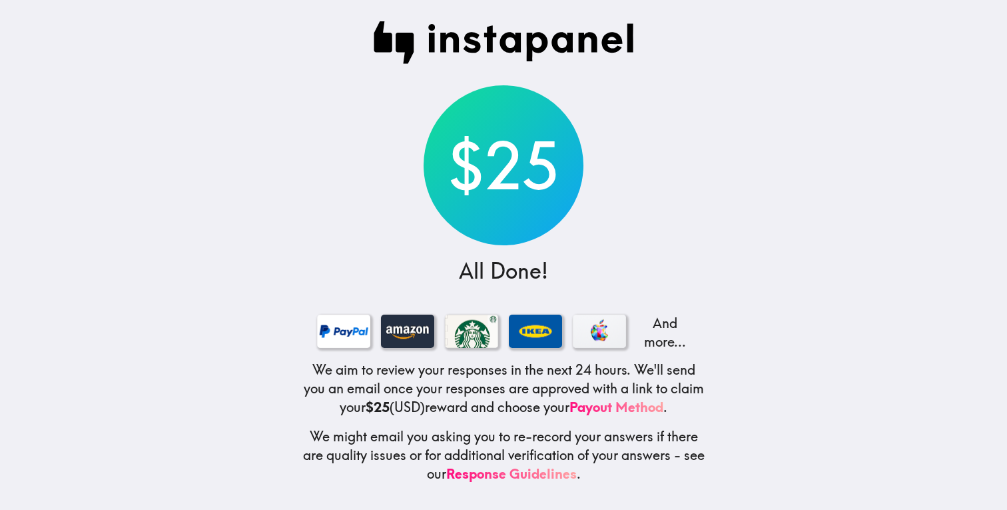
click at [539, 191] on div "$25" at bounding box center [504, 165] width 160 height 160
click at [662, 338] on p "And more..." at bounding box center [663, 332] width 53 height 37
click at [650, 408] on link "Payout Method" at bounding box center [617, 406] width 94 height 17
